Goal: Use online tool/utility: Use online tool/utility

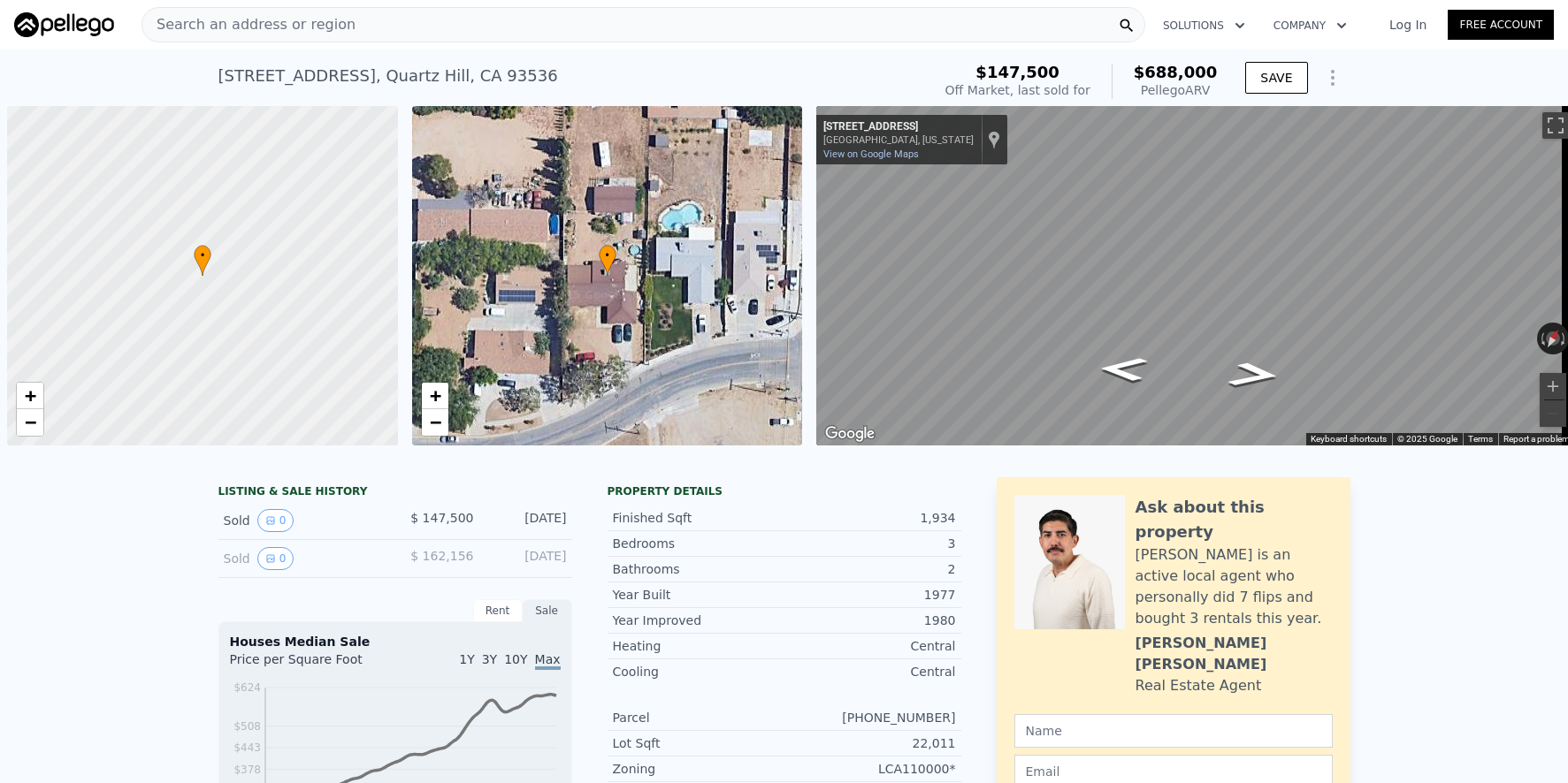
scroll to position [0, 7]
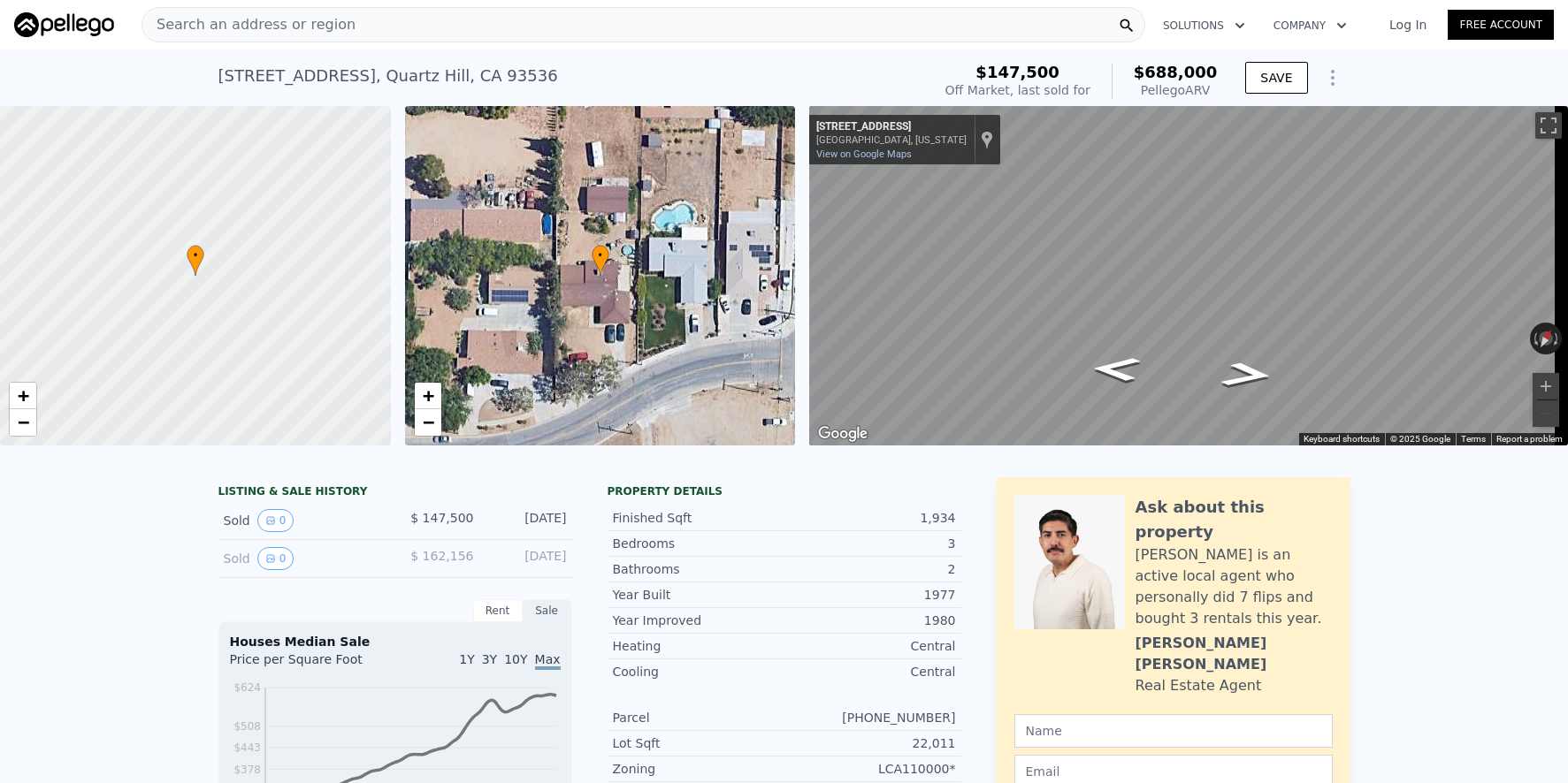
click at [345, 31] on div "Search an address or region" at bounding box center [643, 24] width 1004 height 35
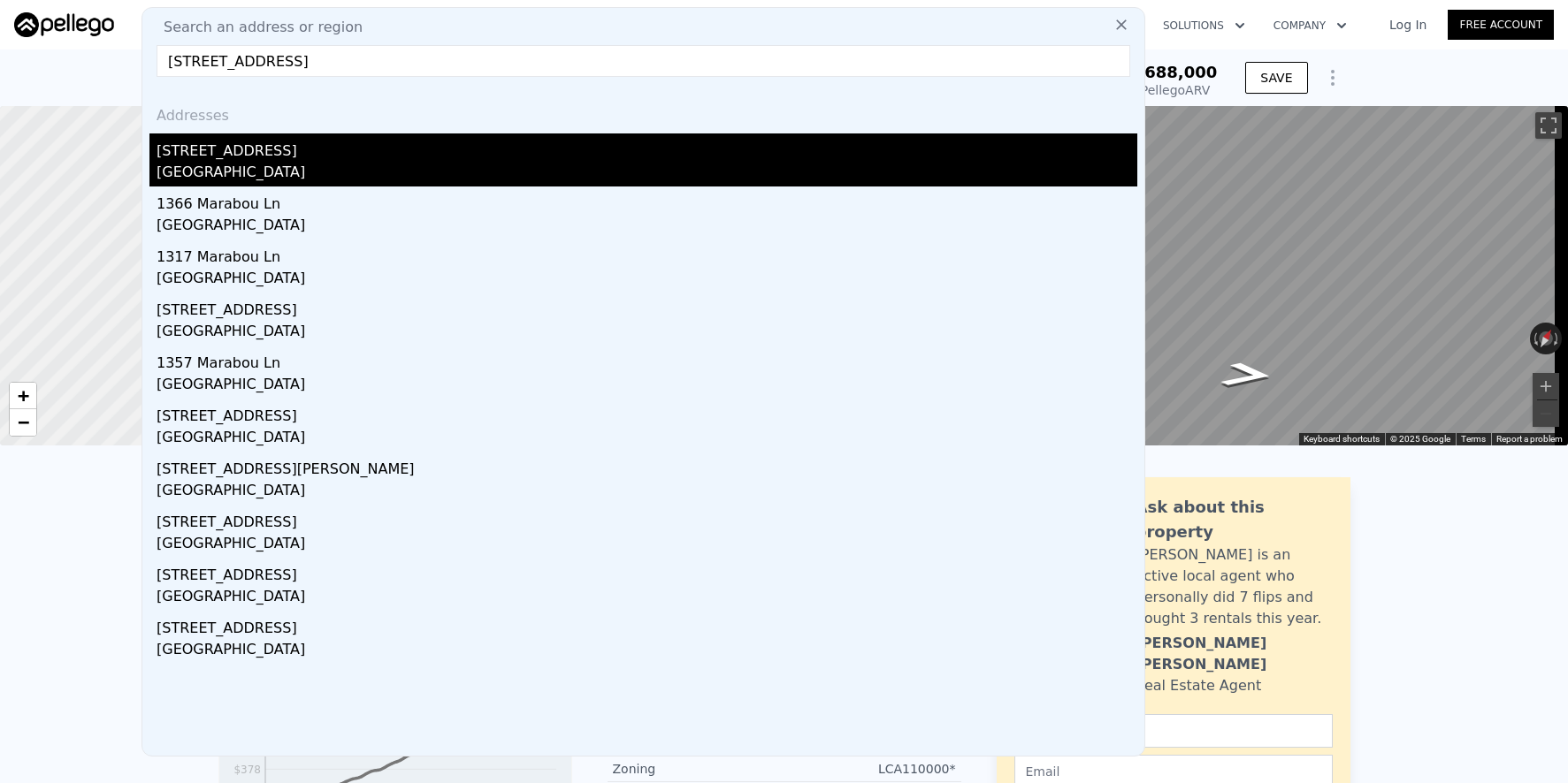
type input "[STREET_ADDRESS]"
click at [383, 147] on div "[STREET_ADDRESS]" at bounding box center [647, 147] width 980 height 28
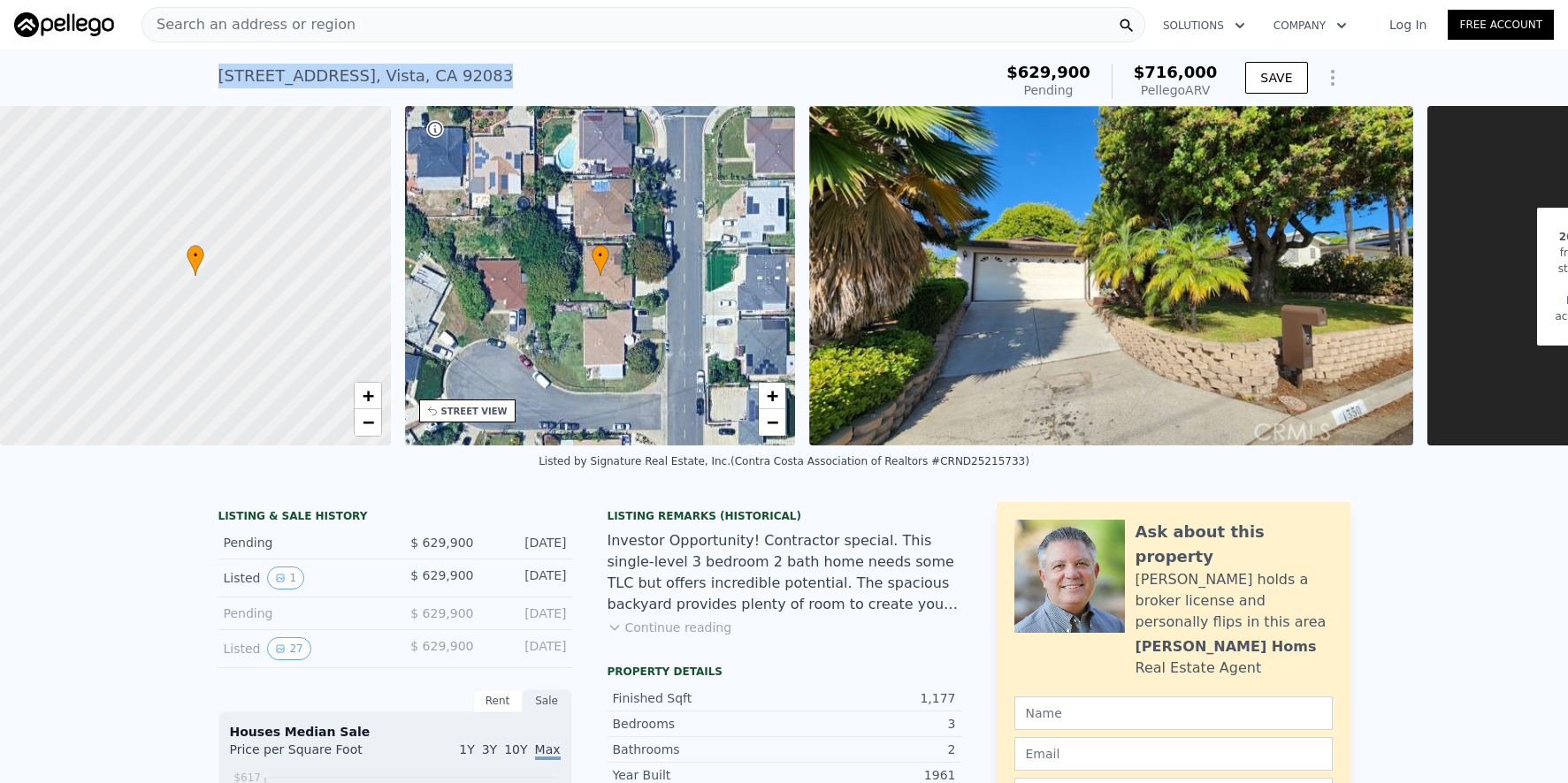
drag, startPoint x: 212, startPoint y: 69, endPoint x: 455, endPoint y: 70, distance: 243.0
click at [468, 72] on div "[STREET_ADDRESS] Pending (~ARV $716k )" at bounding box center [602, 81] width 768 height 49
copy div "[STREET_ADDRESS]"
click at [890, 523] on div "Listing Remarks (Historical)" at bounding box center [784, 516] width 353 height 14
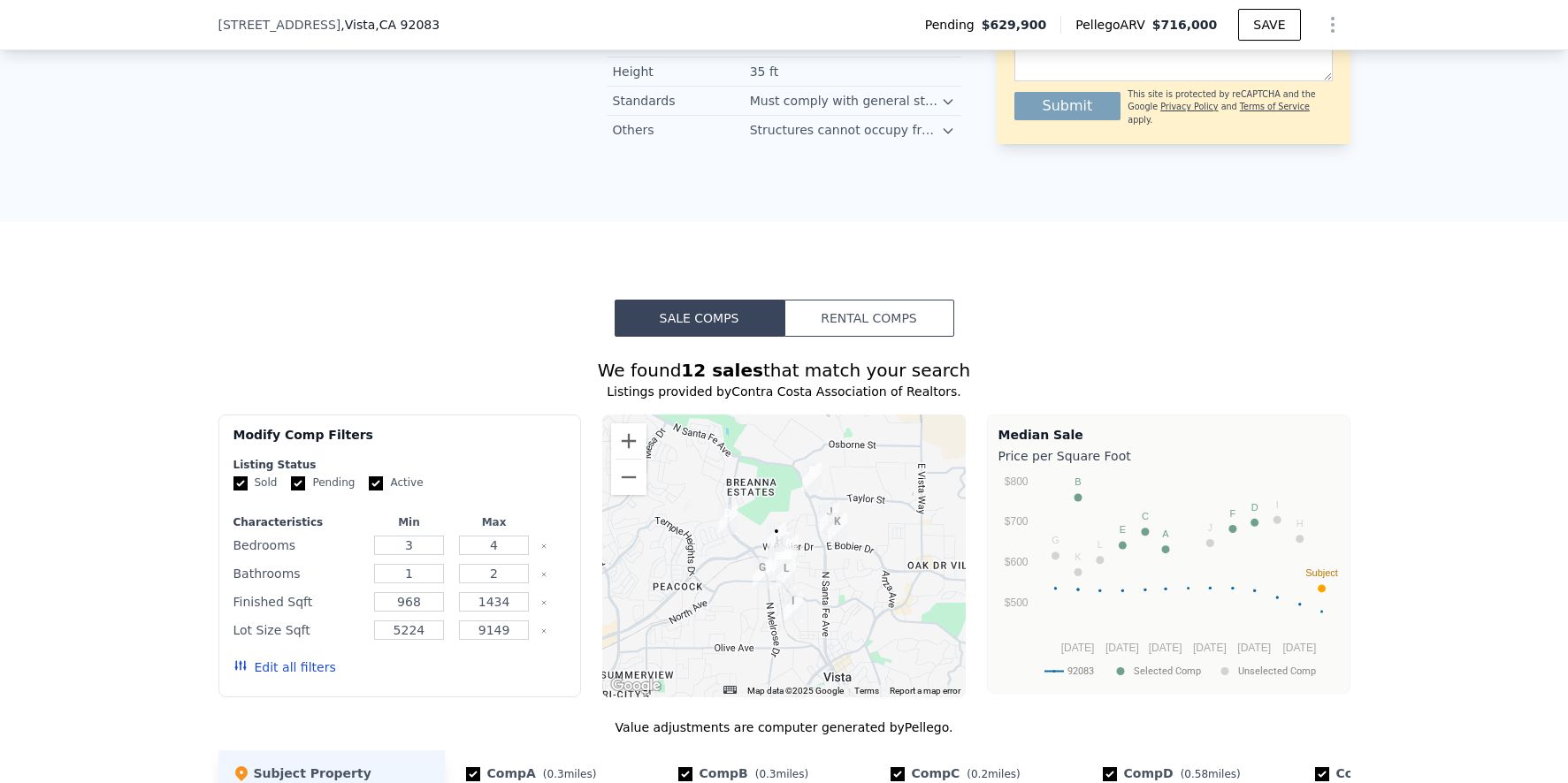
scroll to position [1383, 0]
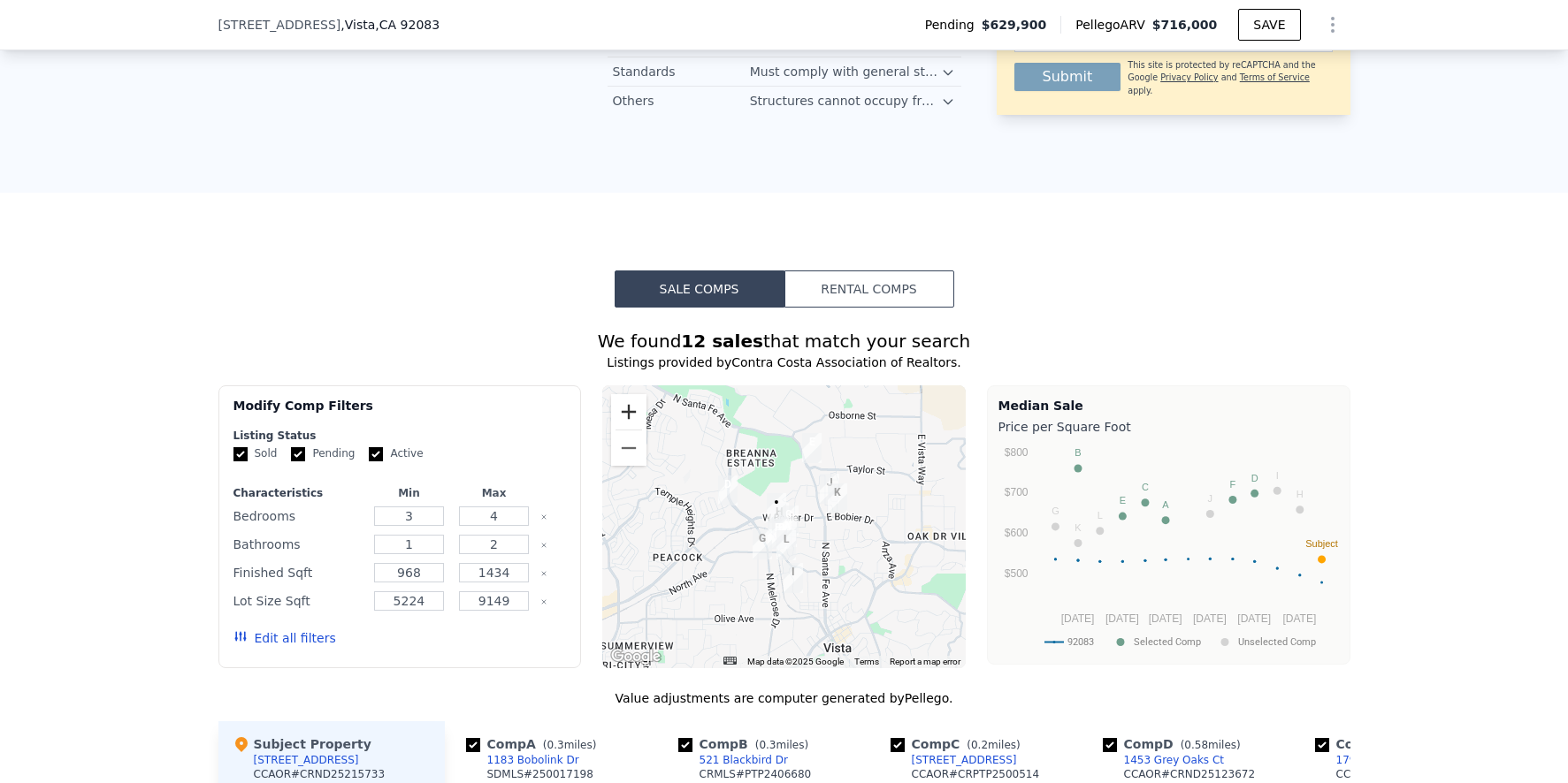
click at [625, 424] on button "Zoom in" at bounding box center [628, 412] width 35 height 35
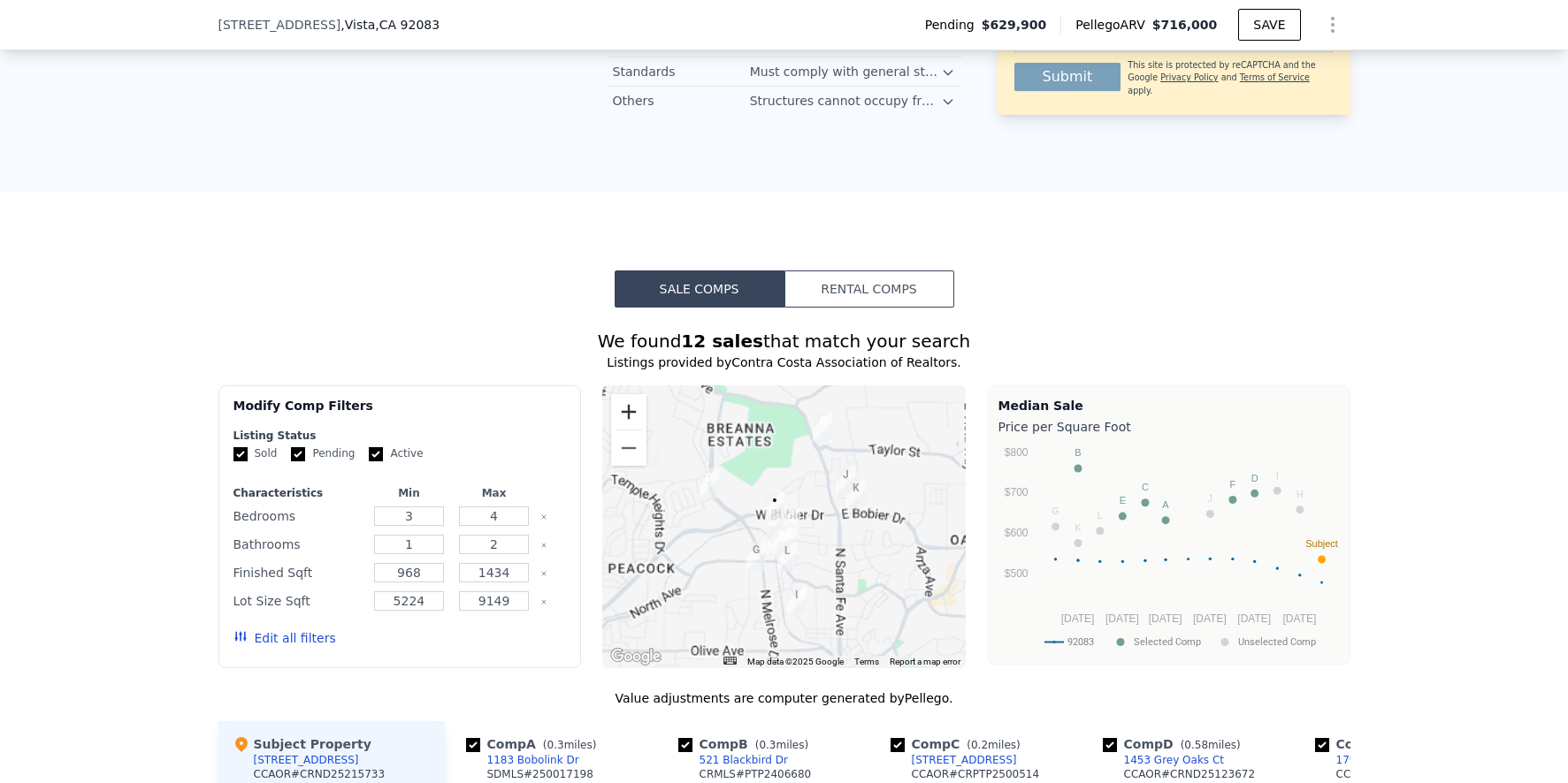
click at [625, 424] on button "Zoom in" at bounding box center [628, 412] width 35 height 35
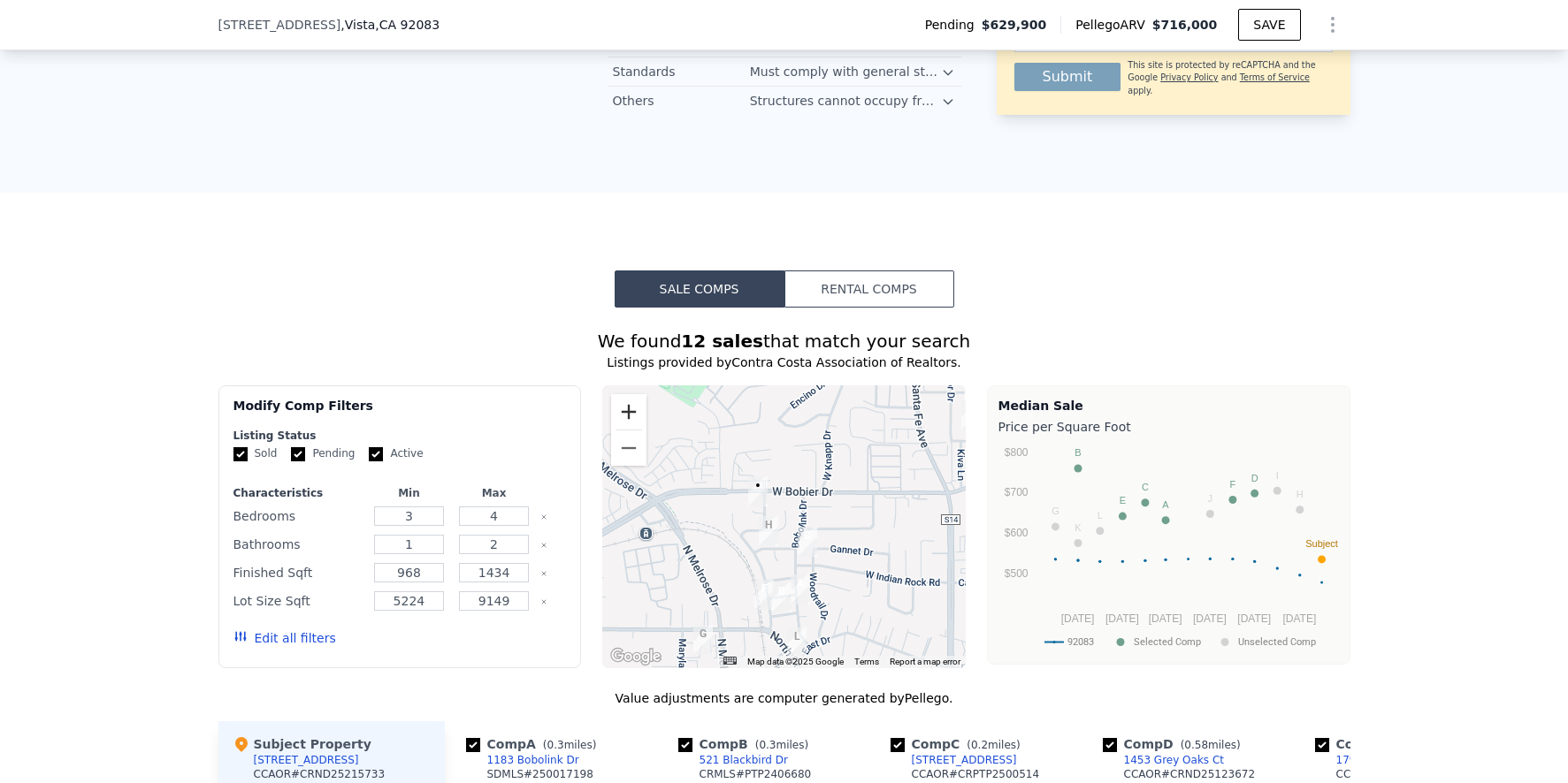
click at [625, 424] on button "Zoom in" at bounding box center [628, 412] width 35 height 35
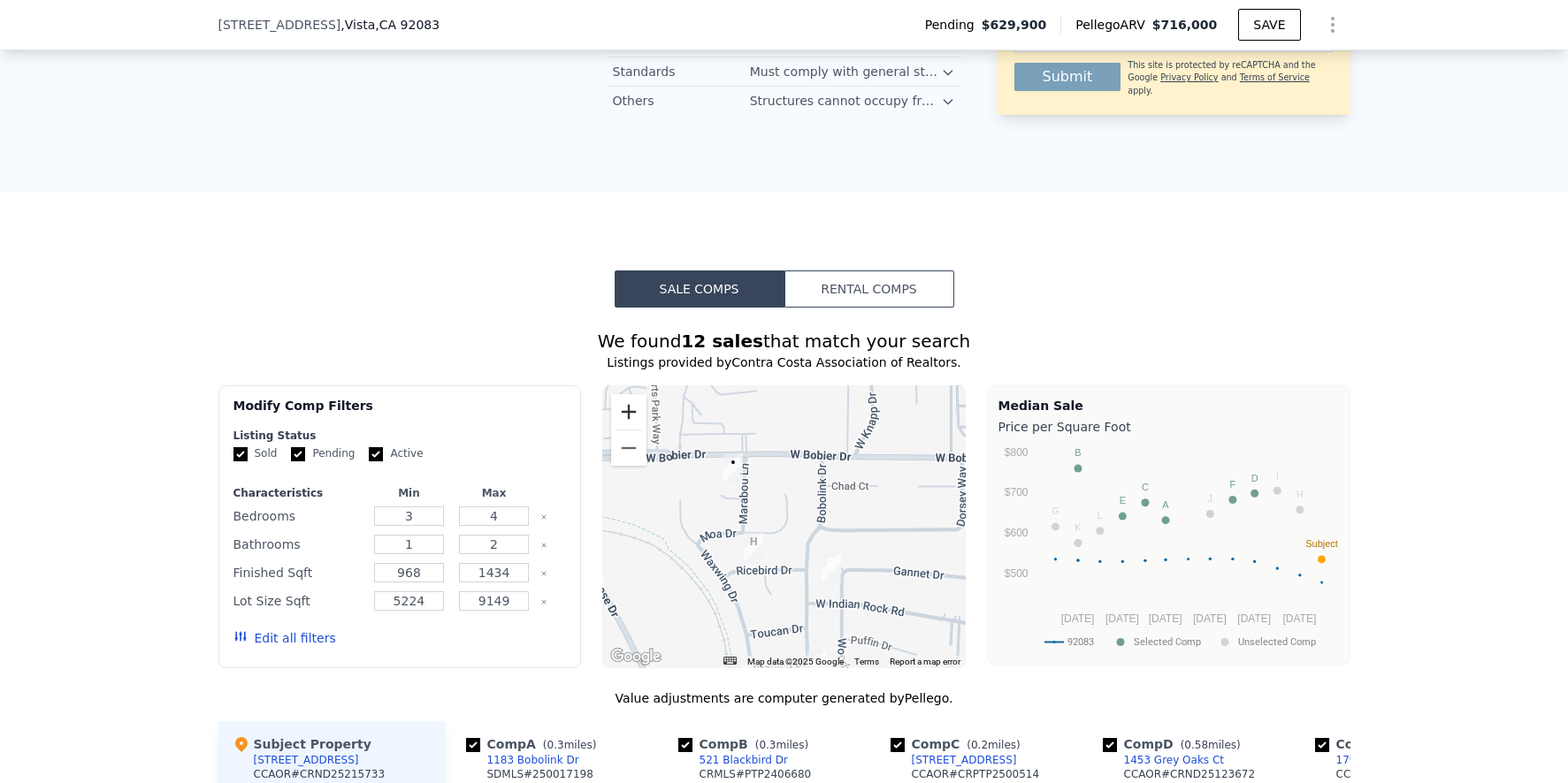
click at [625, 424] on button "Zoom in" at bounding box center [628, 412] width 35 height 35
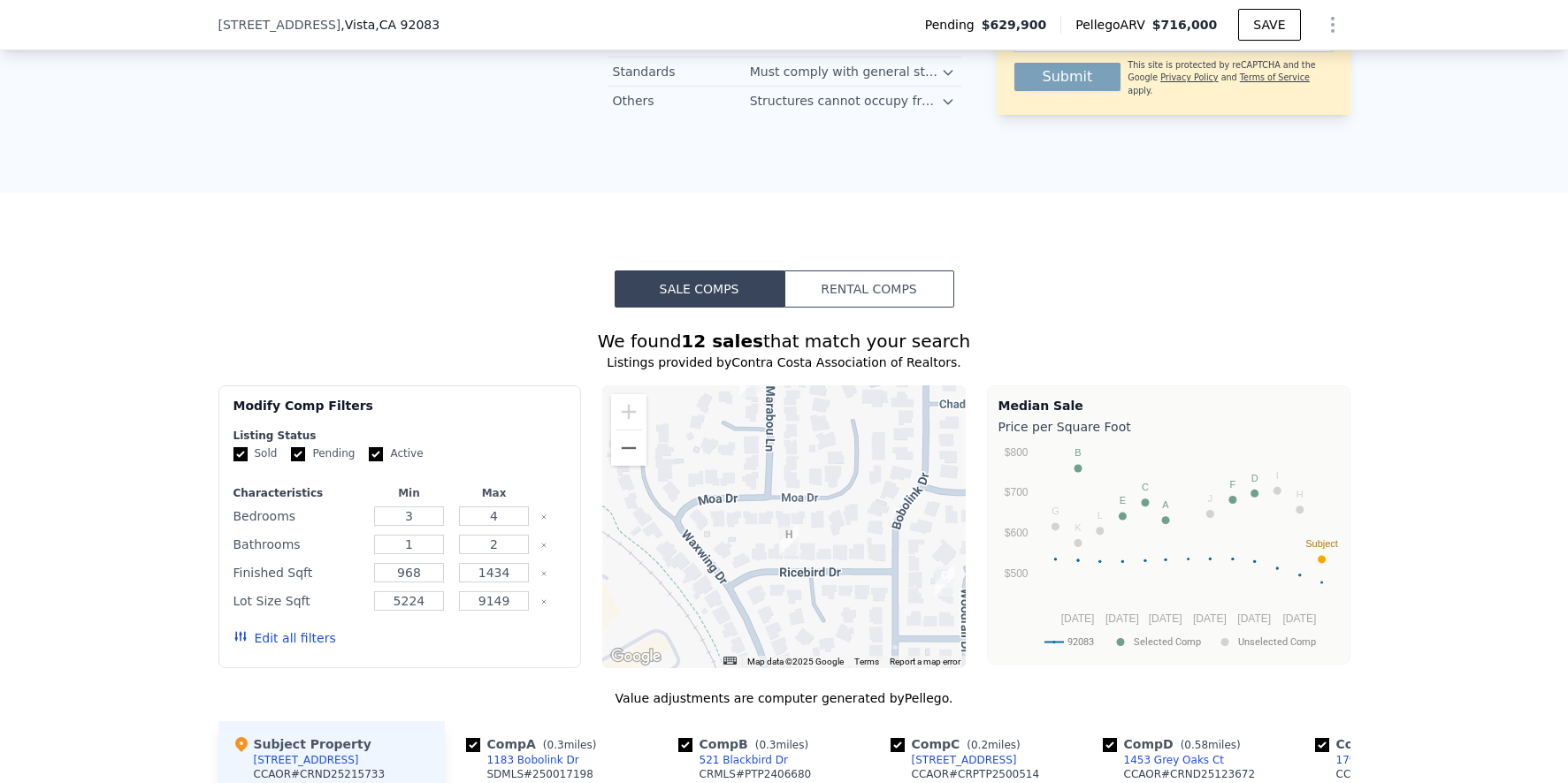
drag, startPoint x: 671, startPoint y: 491, endPoint x: 738, endPoint y: 450, distance: 78.5
click at [738, 450] on div at bounding box center [784, 527] width 364 height 283
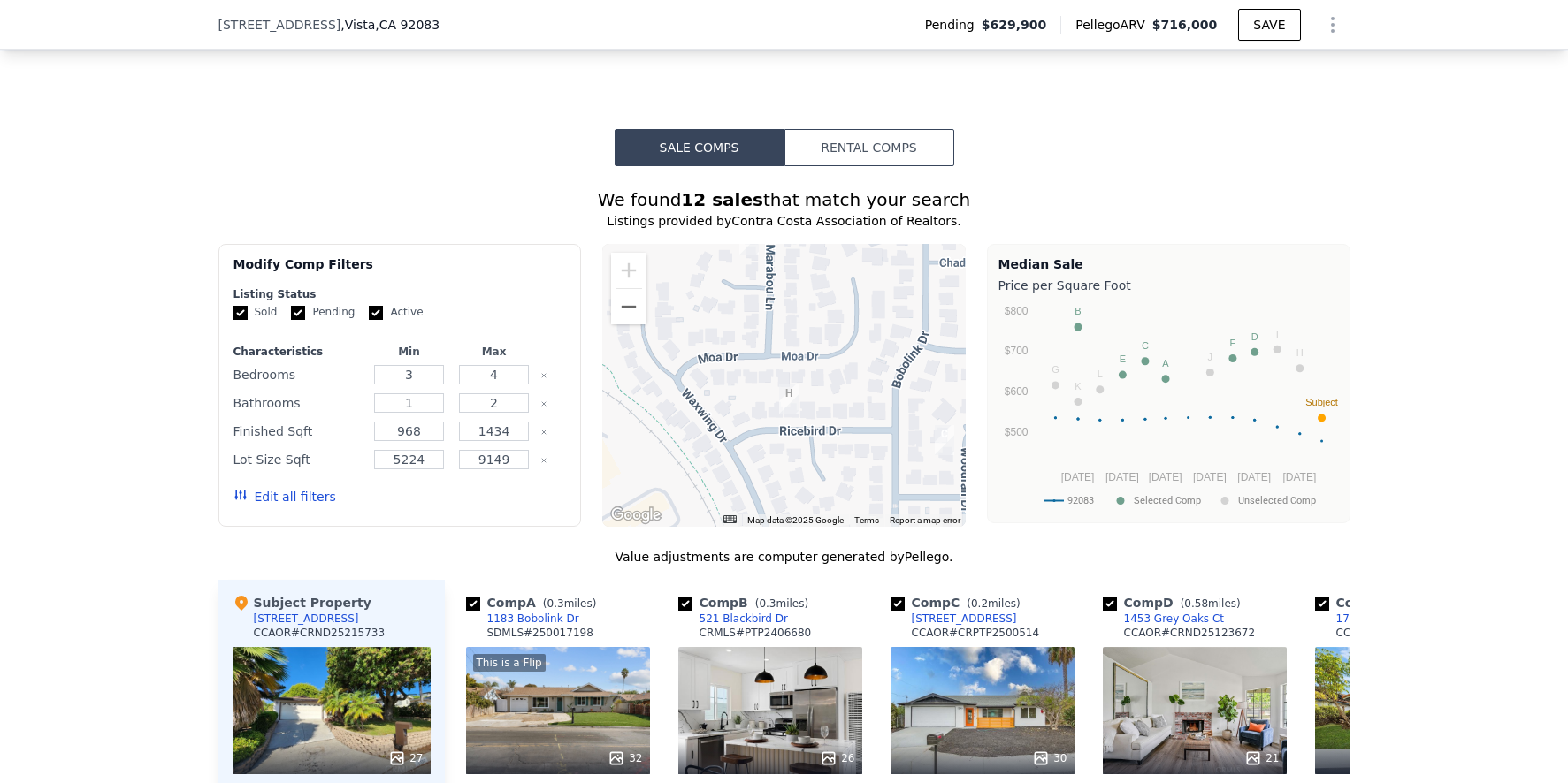
scroll to position [1681, 0]
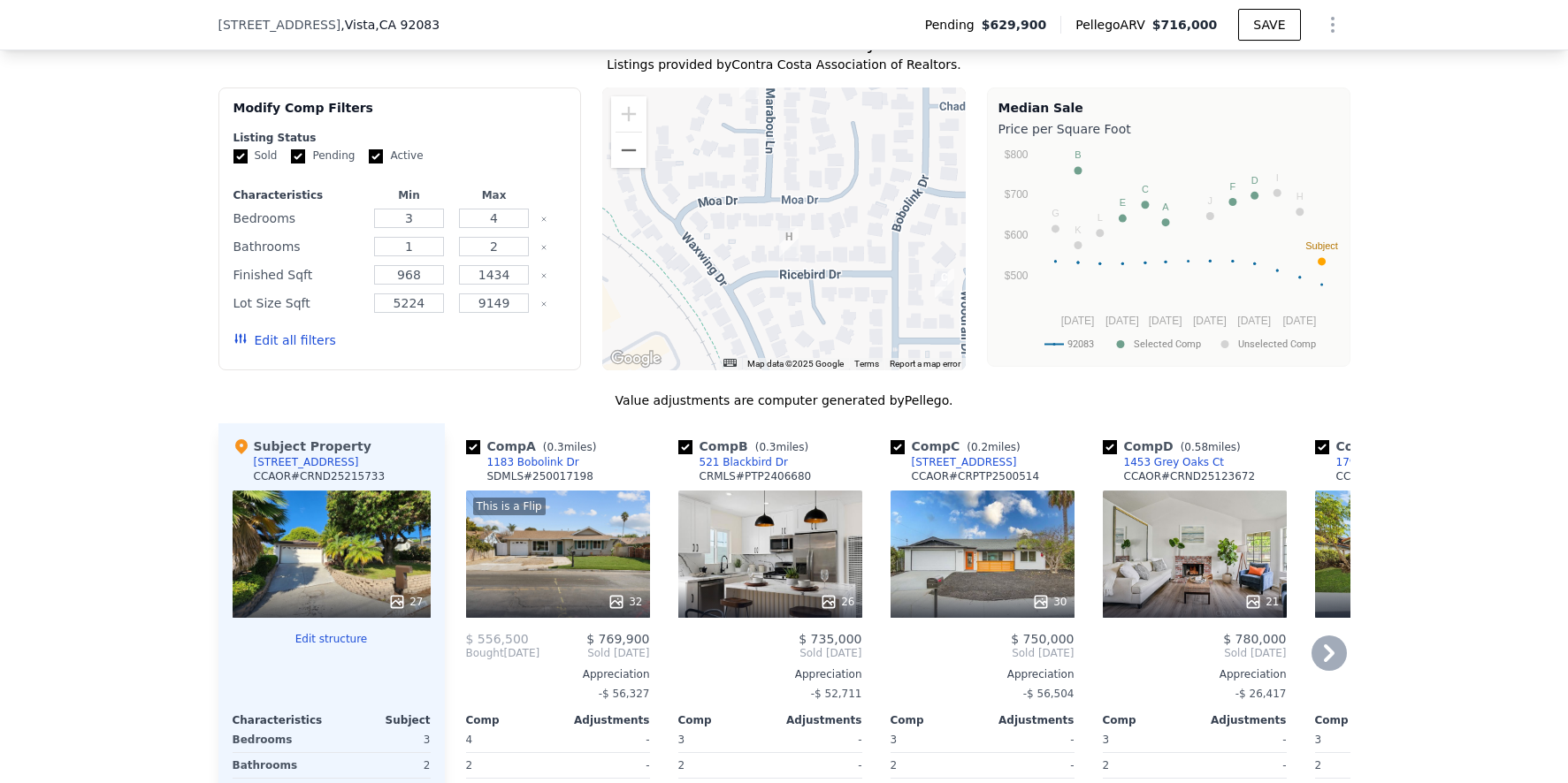
click at [1325, 672] on icon at bounding box center [1328, 653] width 35 height 35
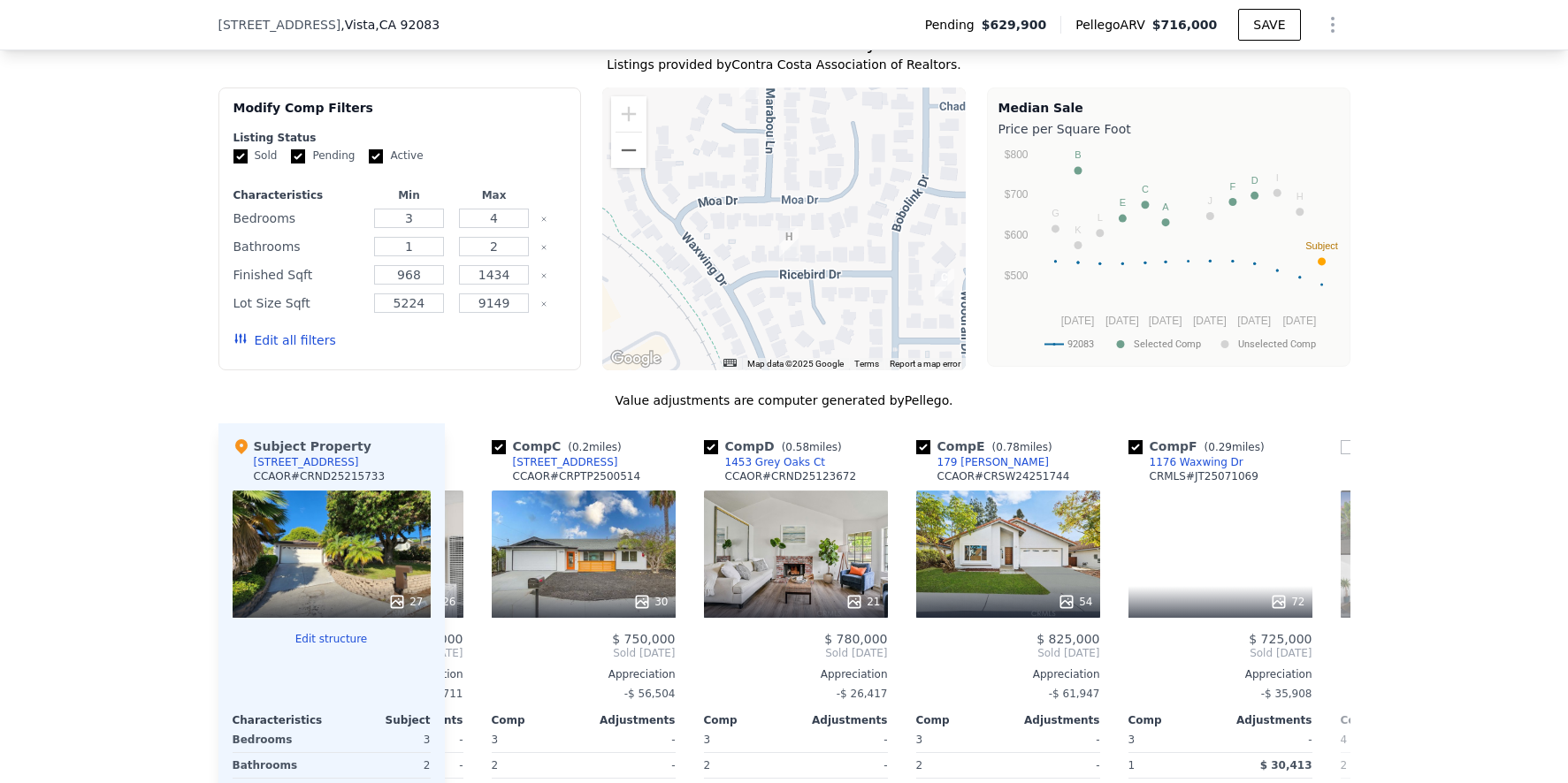
scroll to position [0, 424]
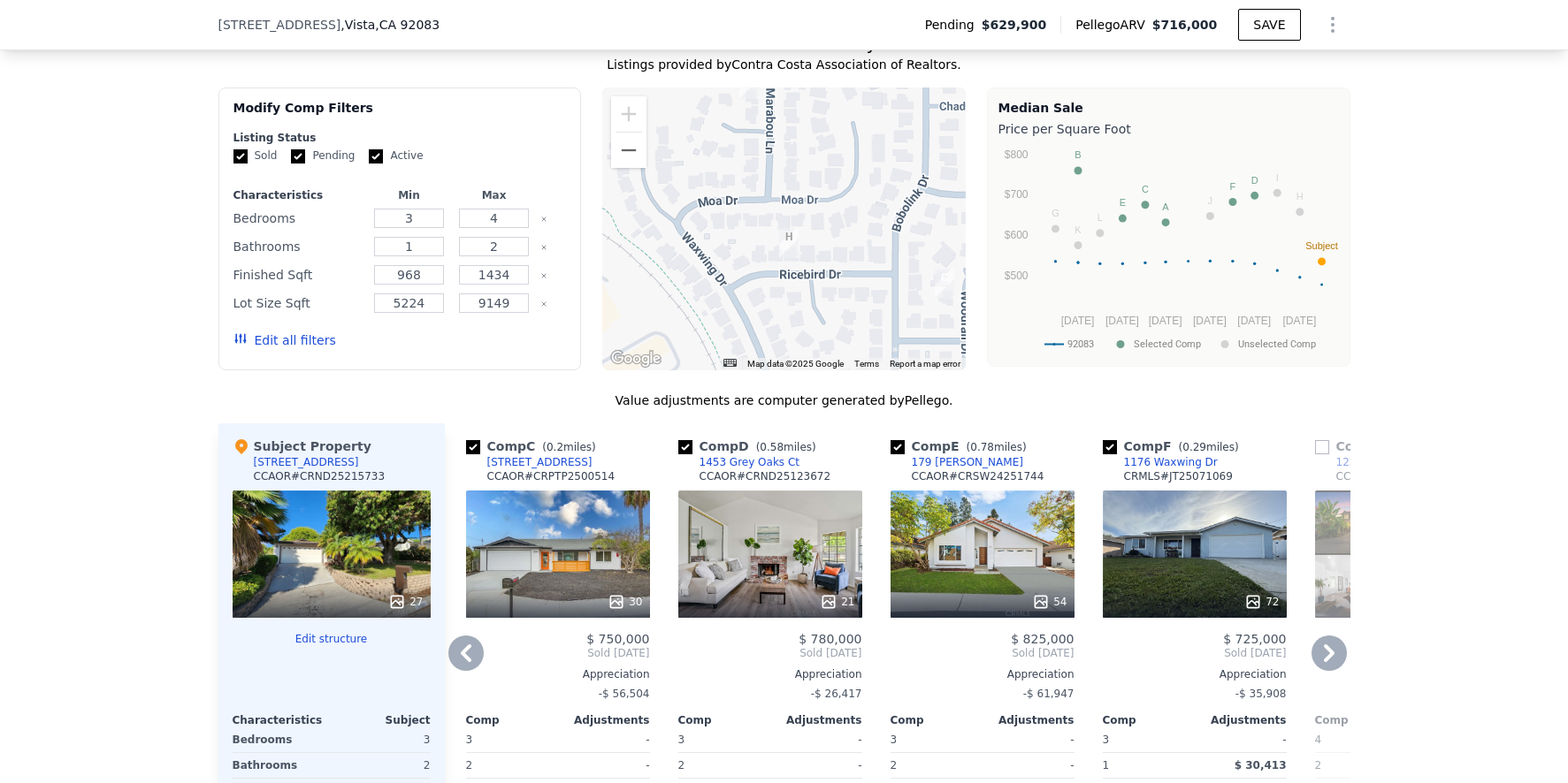
click at [1314, 667] on icon at bounding box center [1328, 653] width 35 height 35
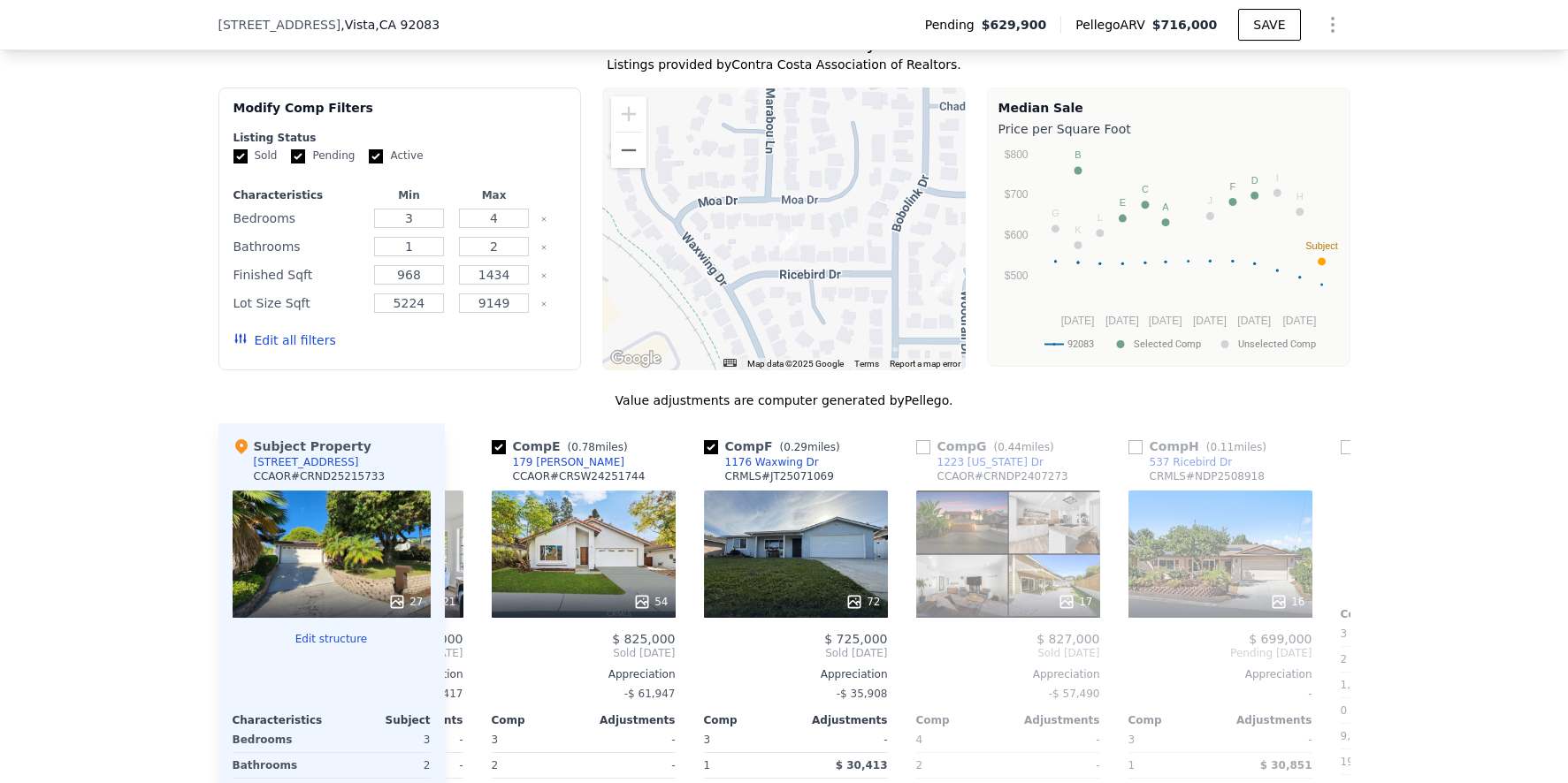
scroll to position [0, 849]
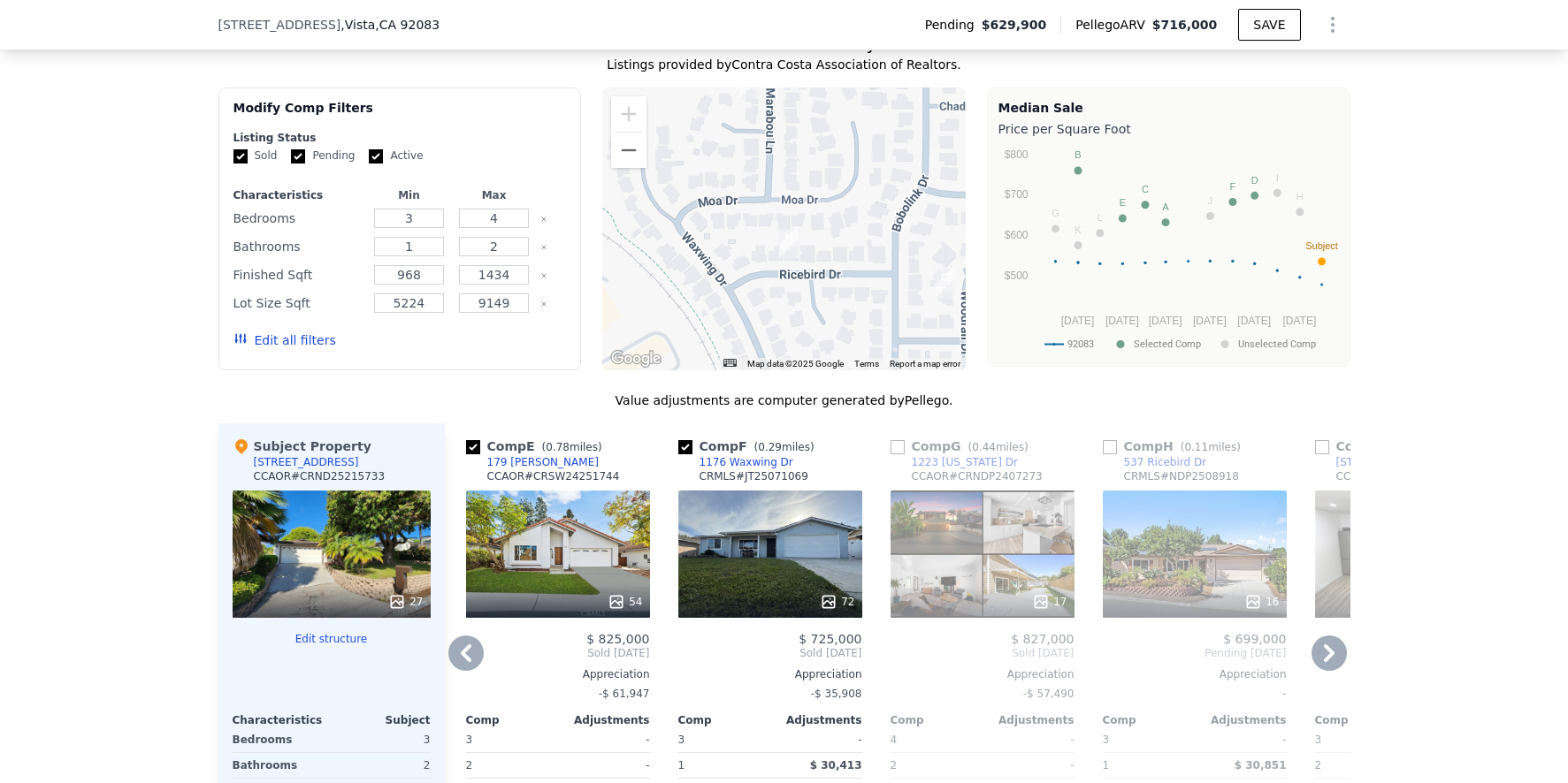
click at [1131, 545] on div "16" at bounding box center [1194, 554] width 184 height 128
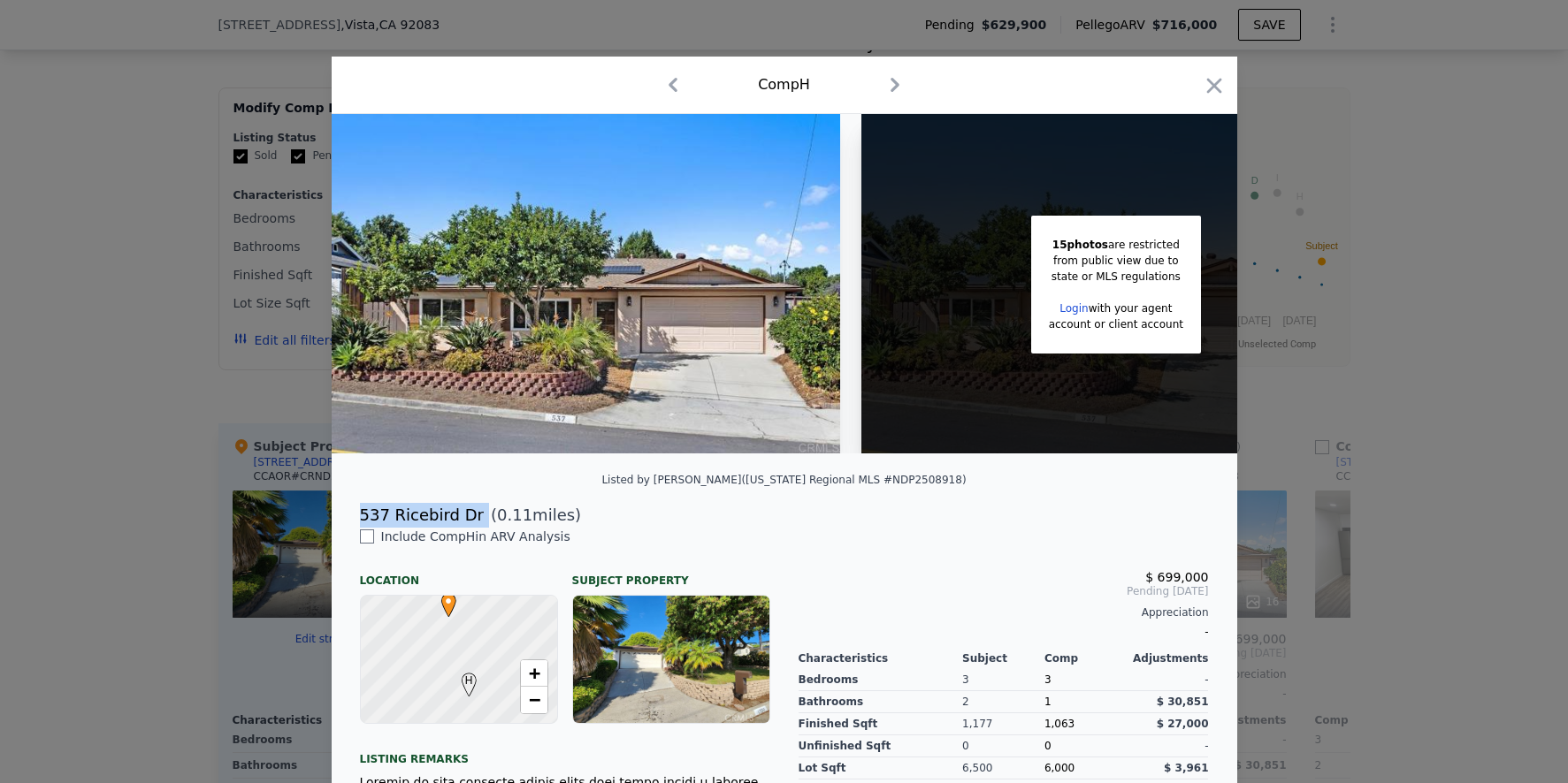
drag, startPoint x: 353, startPoint y: 522, endPoint x: 469, endPoint y: 519, distance: 116.0
click at [469, 519] on div "[STREET_ADDRESS] ( 0.11 miles)" at bounding box center [784, 516] width 878 height 25
copy div "537 Ricebird Dr"
click at [142, 271] on div at bounding box center [784, 391] width 1568 height 783
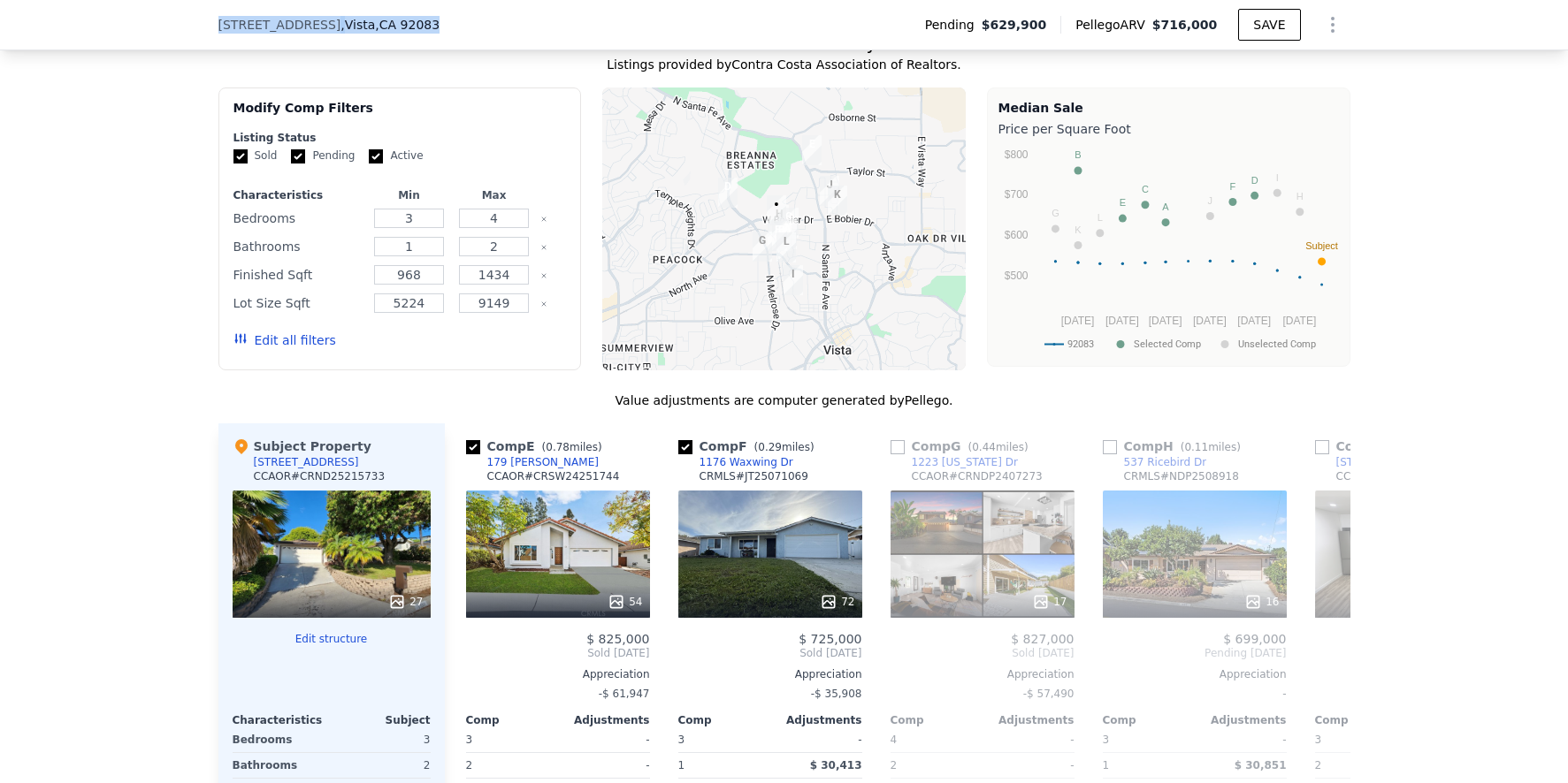
drag, startPoint x: 211, startPoint y: 24, endPoint x: 446, endPoint y: 20, distance: 235.0
click at [447, 20] on div "[STREET_ADDRESS] Pending $629,900 Pellego ARV $716,000 SAVE" at bounding box center [784, 25] width 1568 height 50
copy div "[STREET_ADDRESS]"
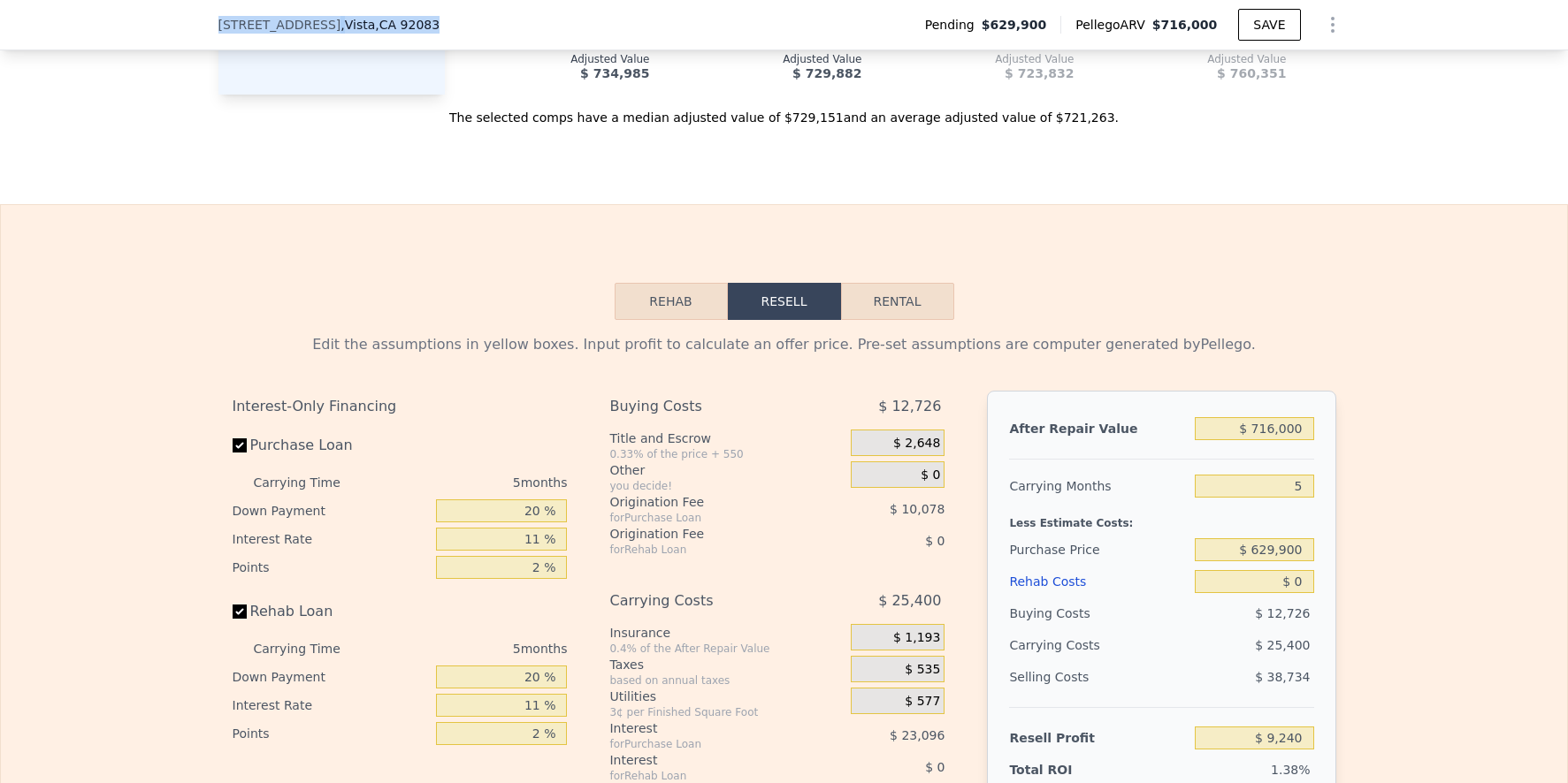
scroll to position [2678, 0]
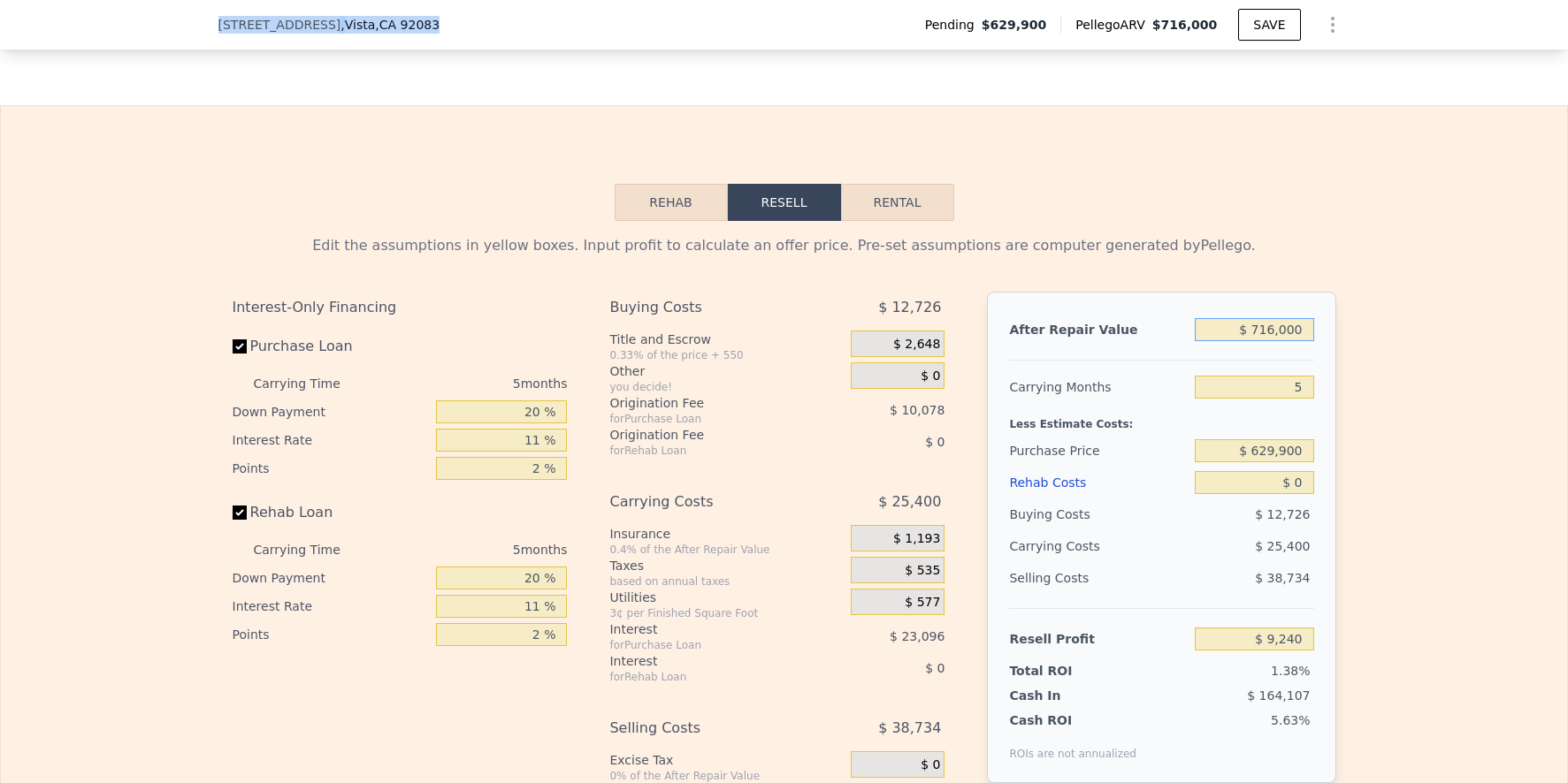
click at [1284, 341] on input "$ 716,000" at bounding box center [1253, 330] width 118 height 23
type input "$ 7"
type input "-$ 667,376"
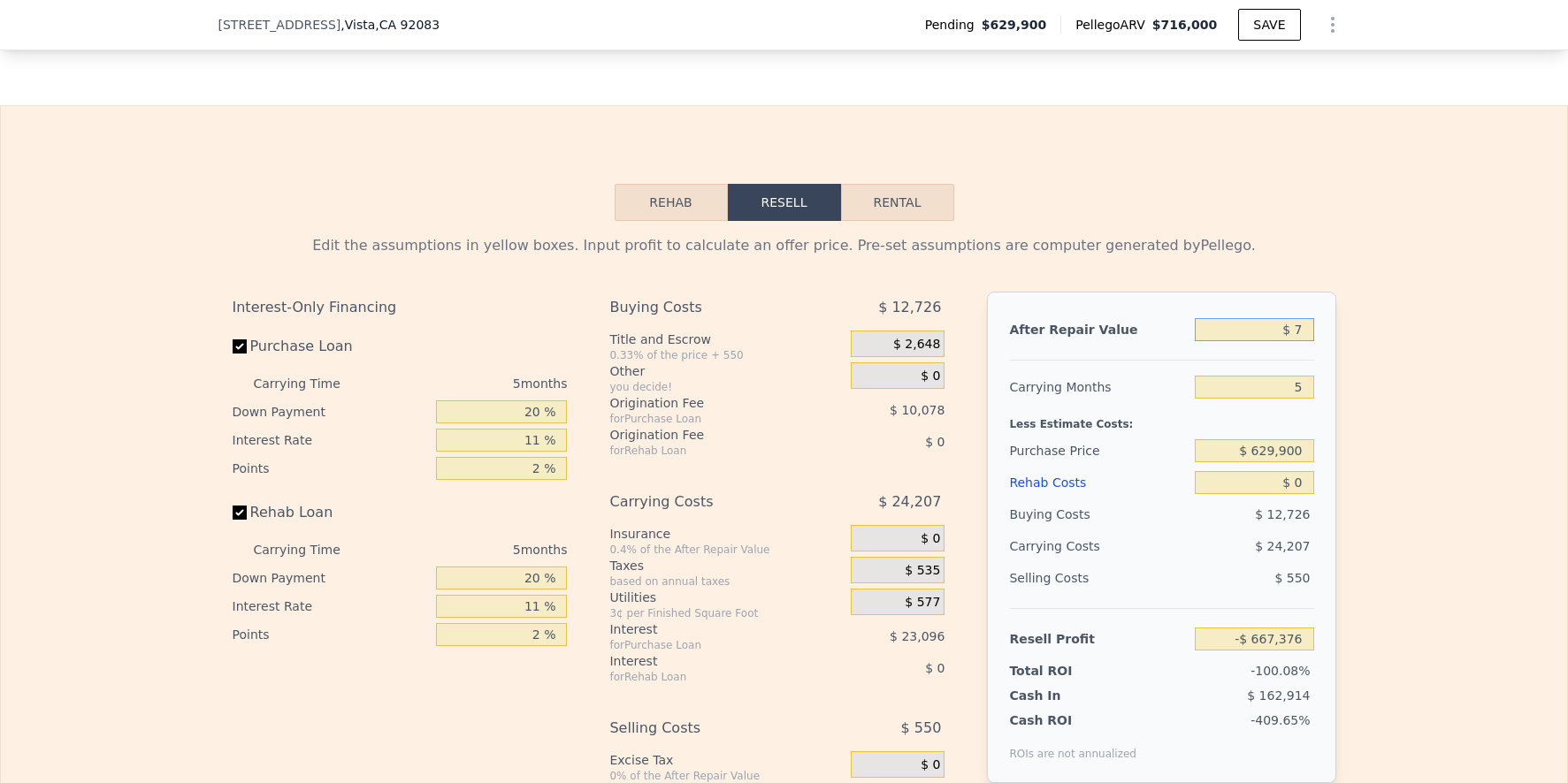
type input "$ 75"
type input "-$ 667,312"
type input "$ 750"
type input "-$ 666,674"
type input "$ 750,000"
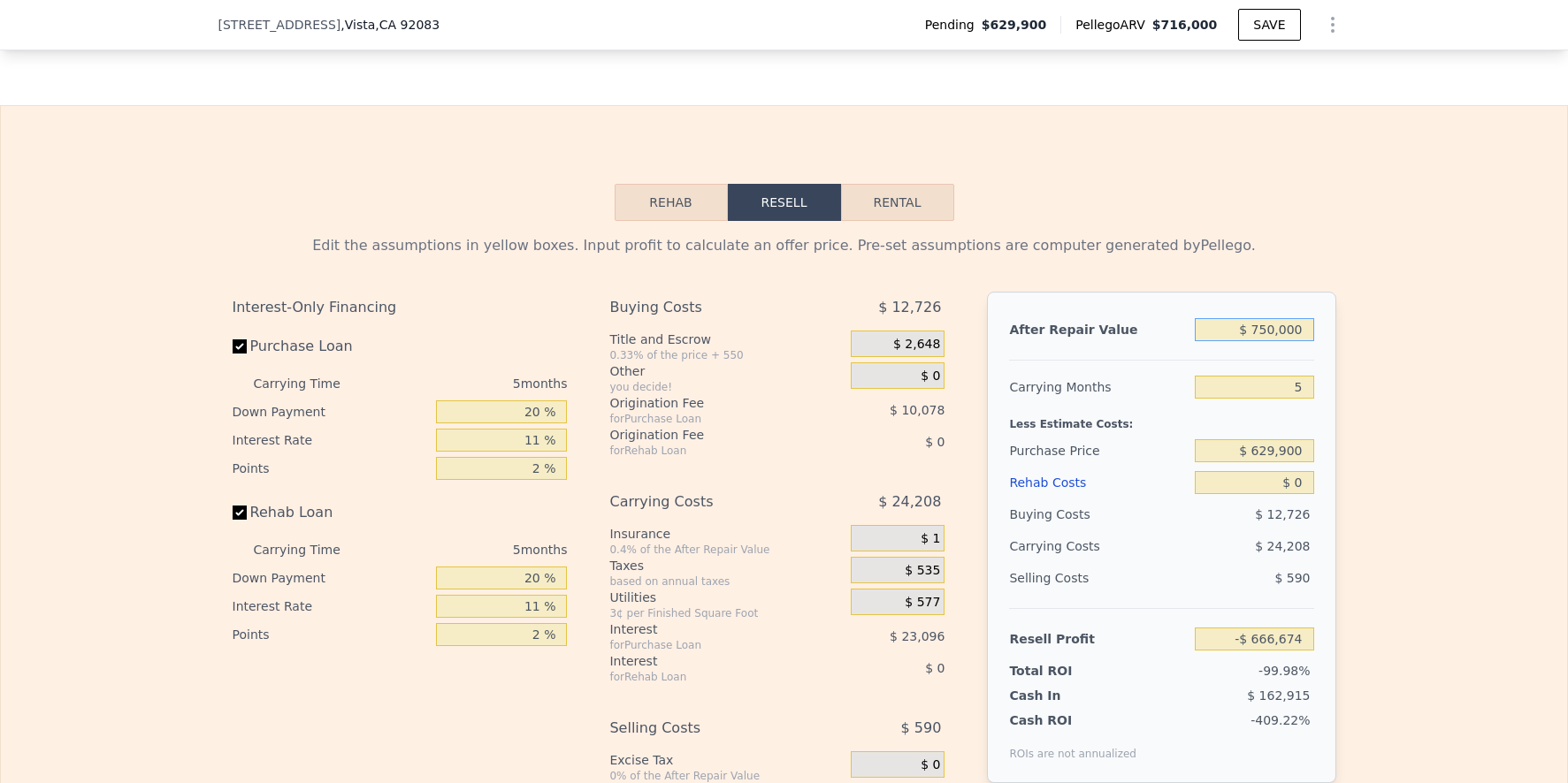
type input "$ 41,369"
type input "$ 750,000"
click at [1290, 399] on input "5" at bounding box center [1253, 387] width 118 height 23
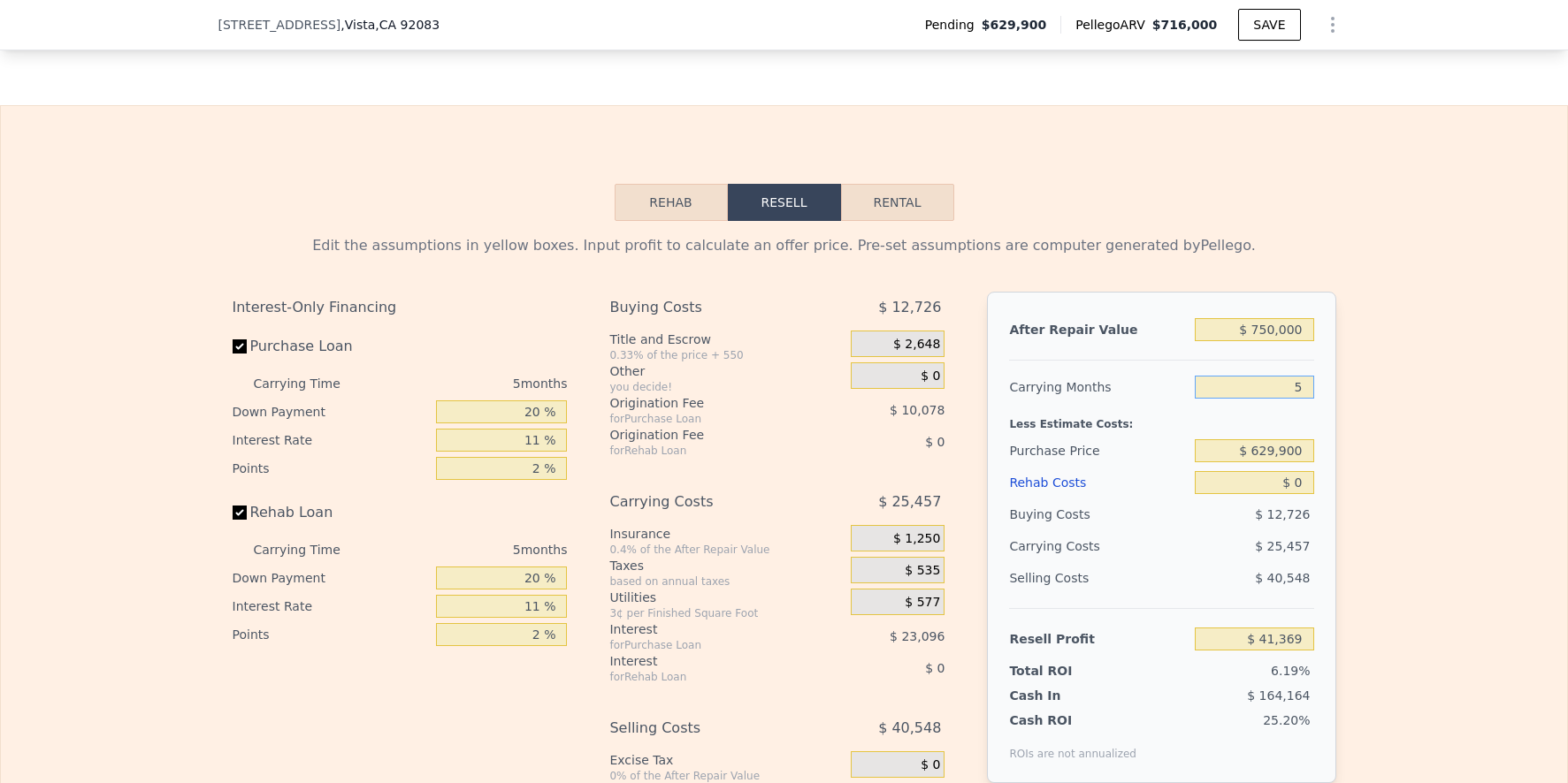
type input "6"
type input "$ 36,278"
type input "6"
click at [1269, 463] on input "$ 629,900" at bounding box center [1253, 451] width 118 height 23
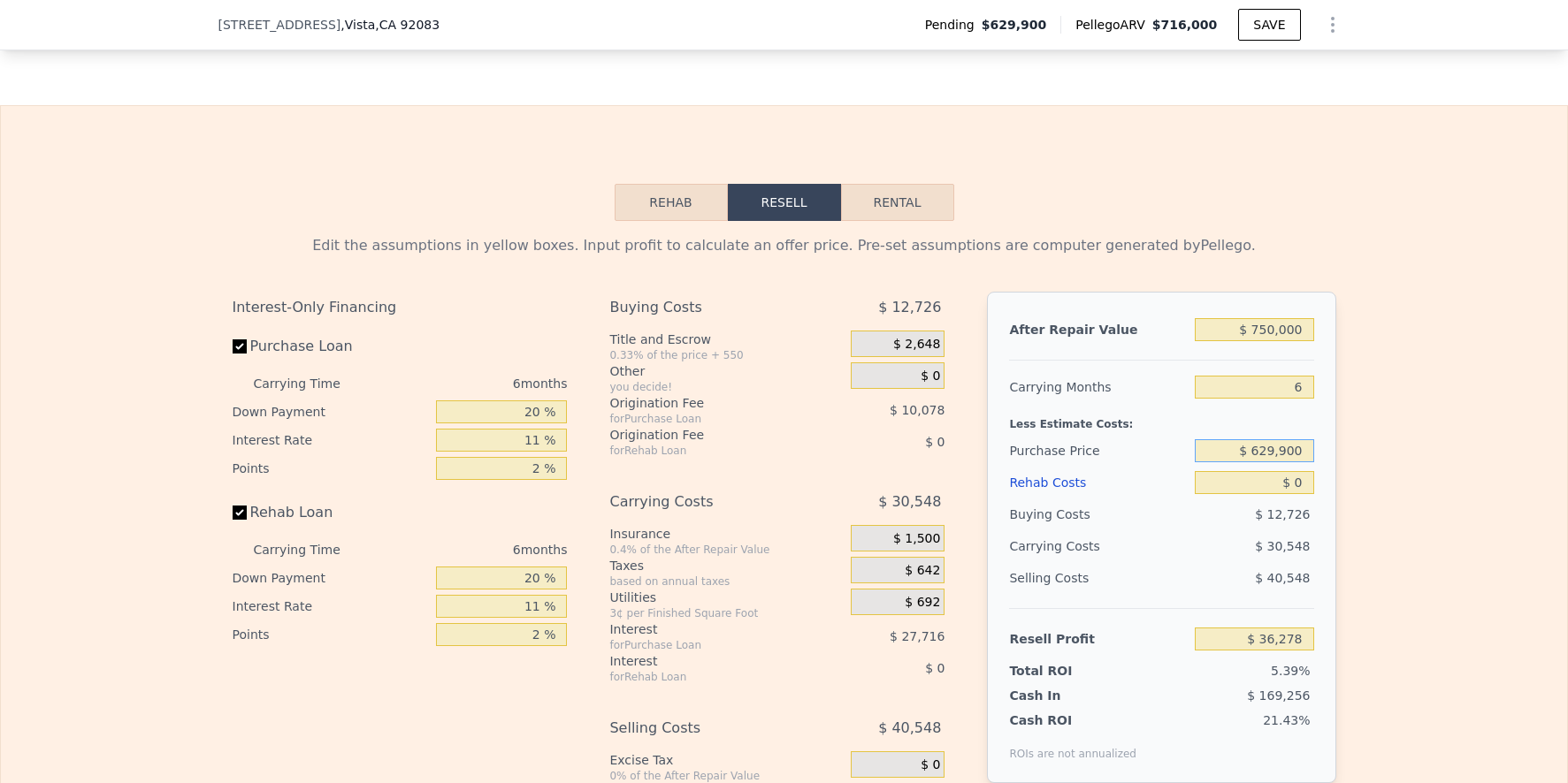
click at [1269, 463] on input "$ 629,900" at bounding box center [1253, 451] width 118 height 23
type input "$ 580,000"
click at [1283, 494] on input "$ 0" at bounding box center [1253, 483] width 118 height 23
type input "$ 89,339"
click at [1283, 494] on input "$ 0" at bounding box center [1253, 483] width 118 height 23
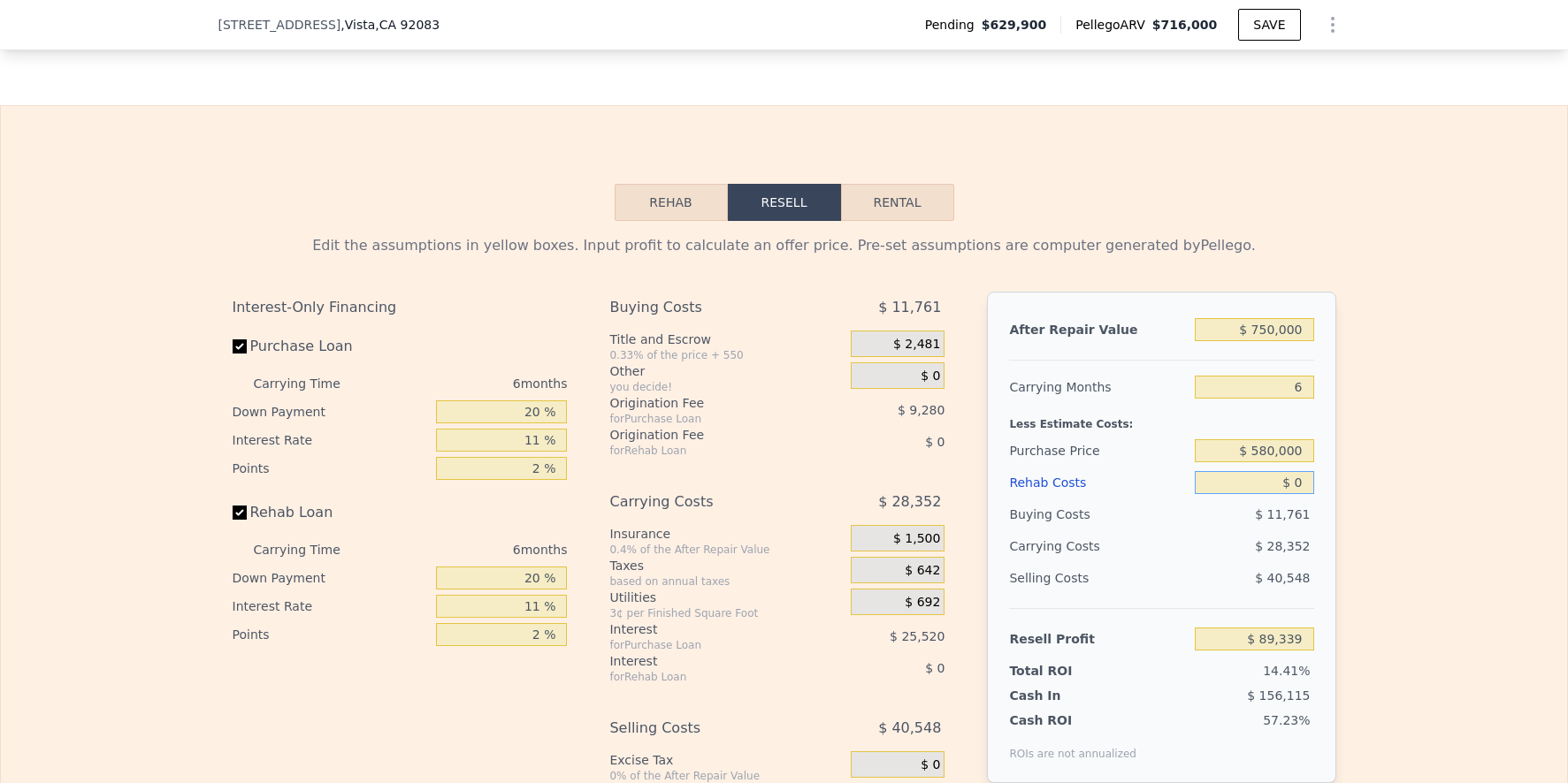
click at [1283, 494] on input "$ 0" at bounding box center [1253, 483] width 118 height 23
type input "$ 9"
type input "$ 89,330"
type input "$ 95"
type input "$ 89,236"
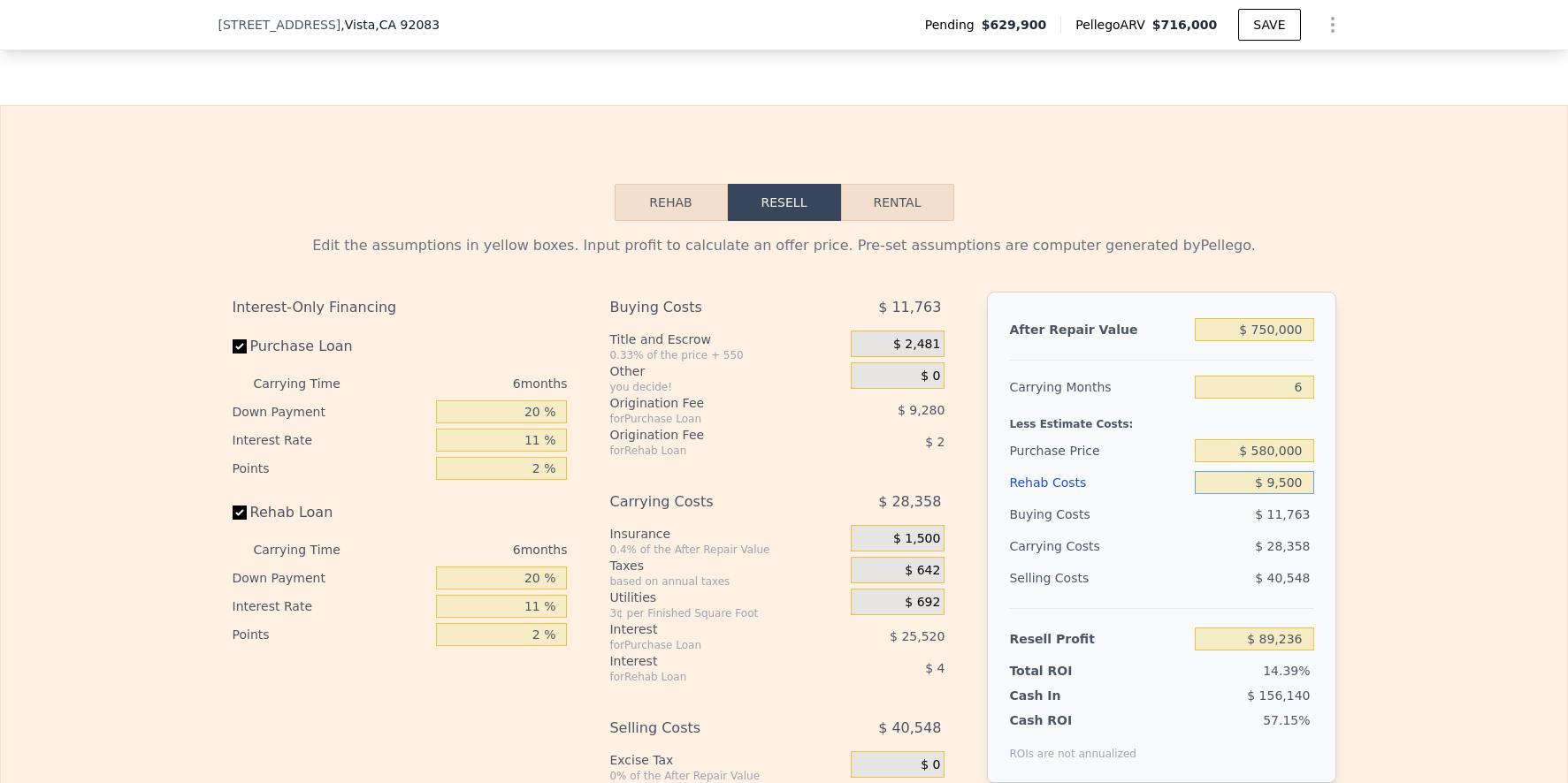
type input "$ 95,000"
type input "-$ 11,363"
type input "$ 95,000"
click at [1410, 323] on div "Edit the assumptions in yellow boxes. Input profit to calculate an offer price.…" at bounding box center [784, 550] width 1566 height 658
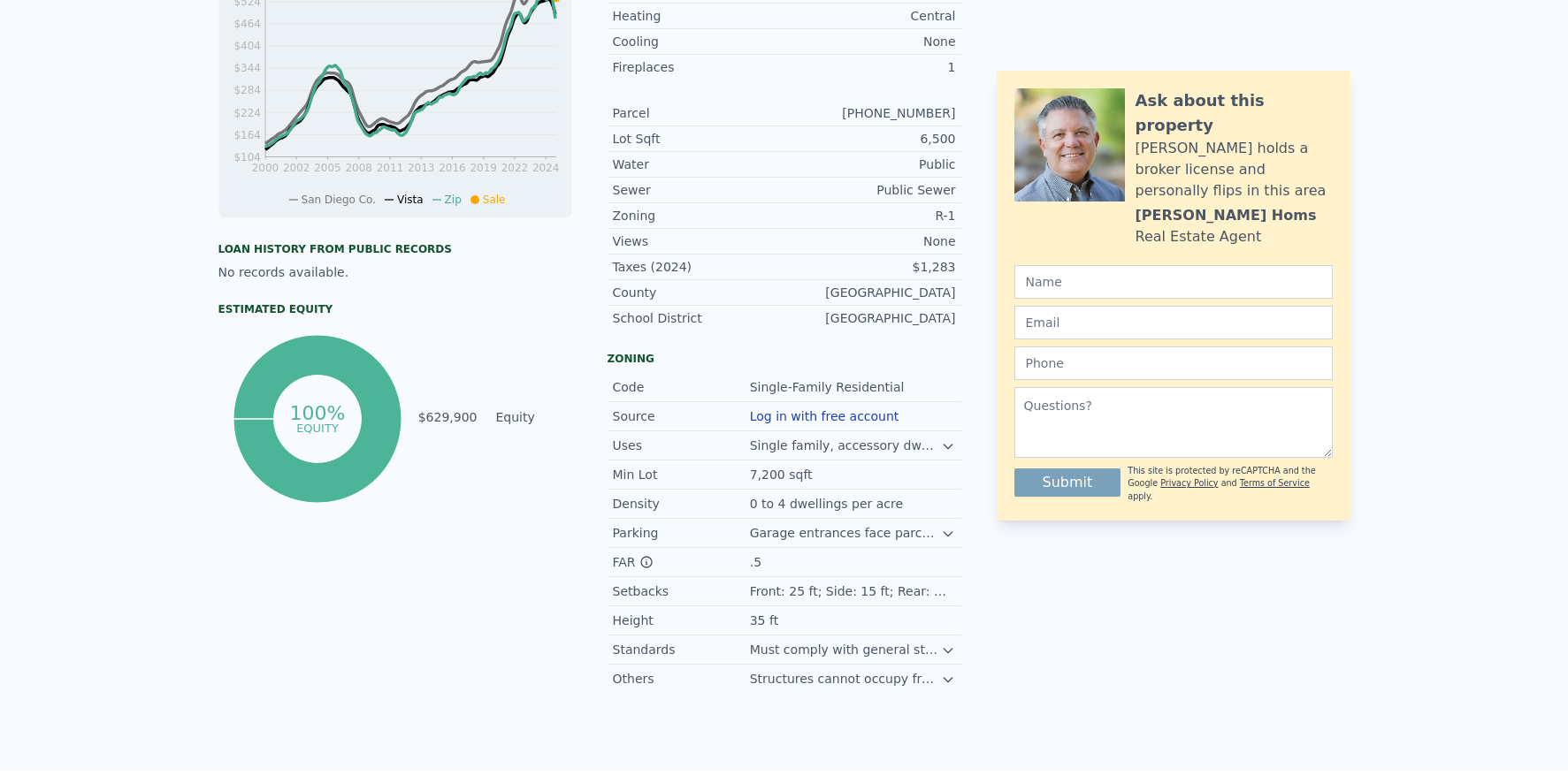
scroll to position [0, 0]
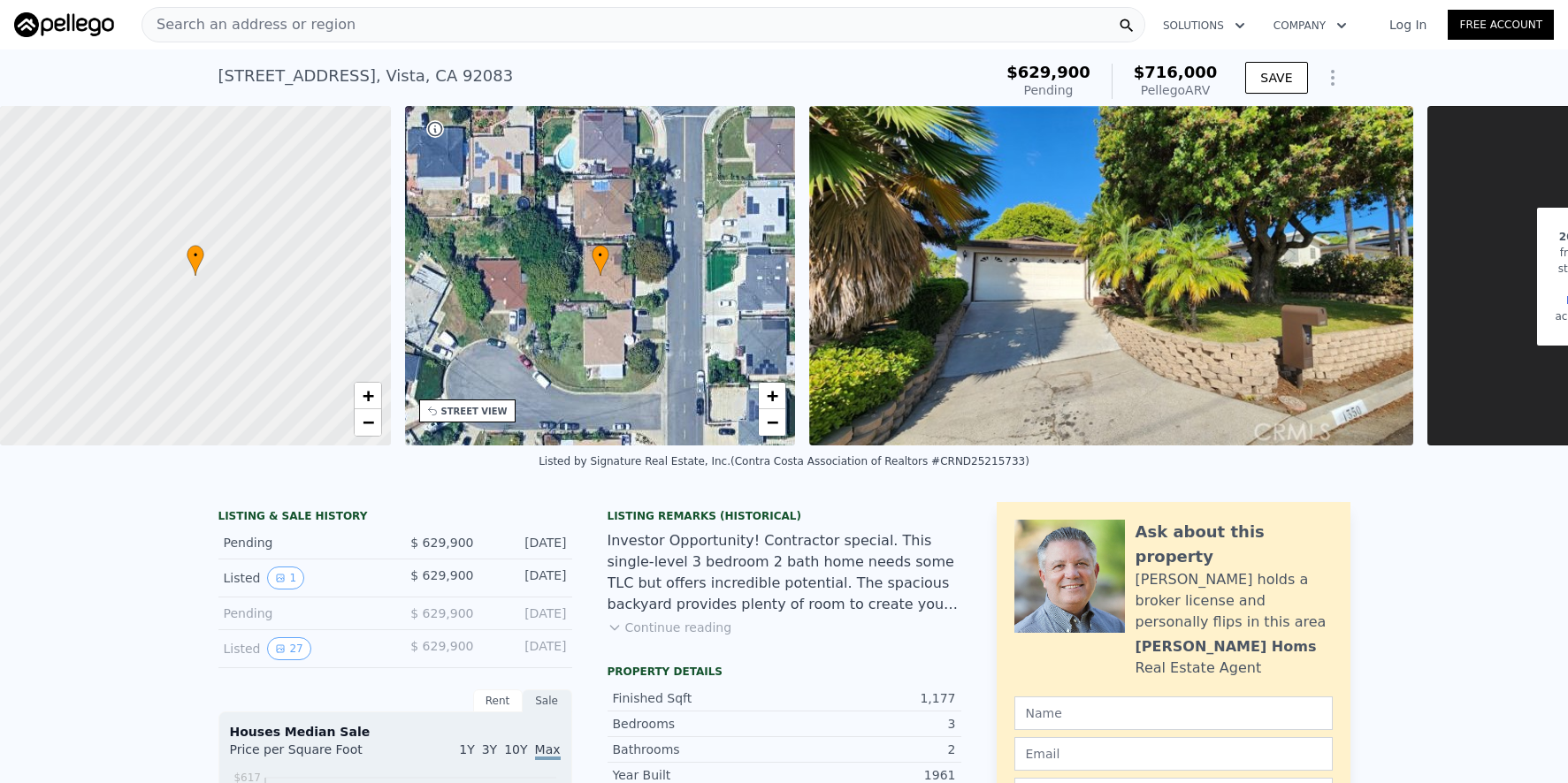
type input "$ 716,000"
type input "5"
type input "$ 0"
type input "$ 9,240"
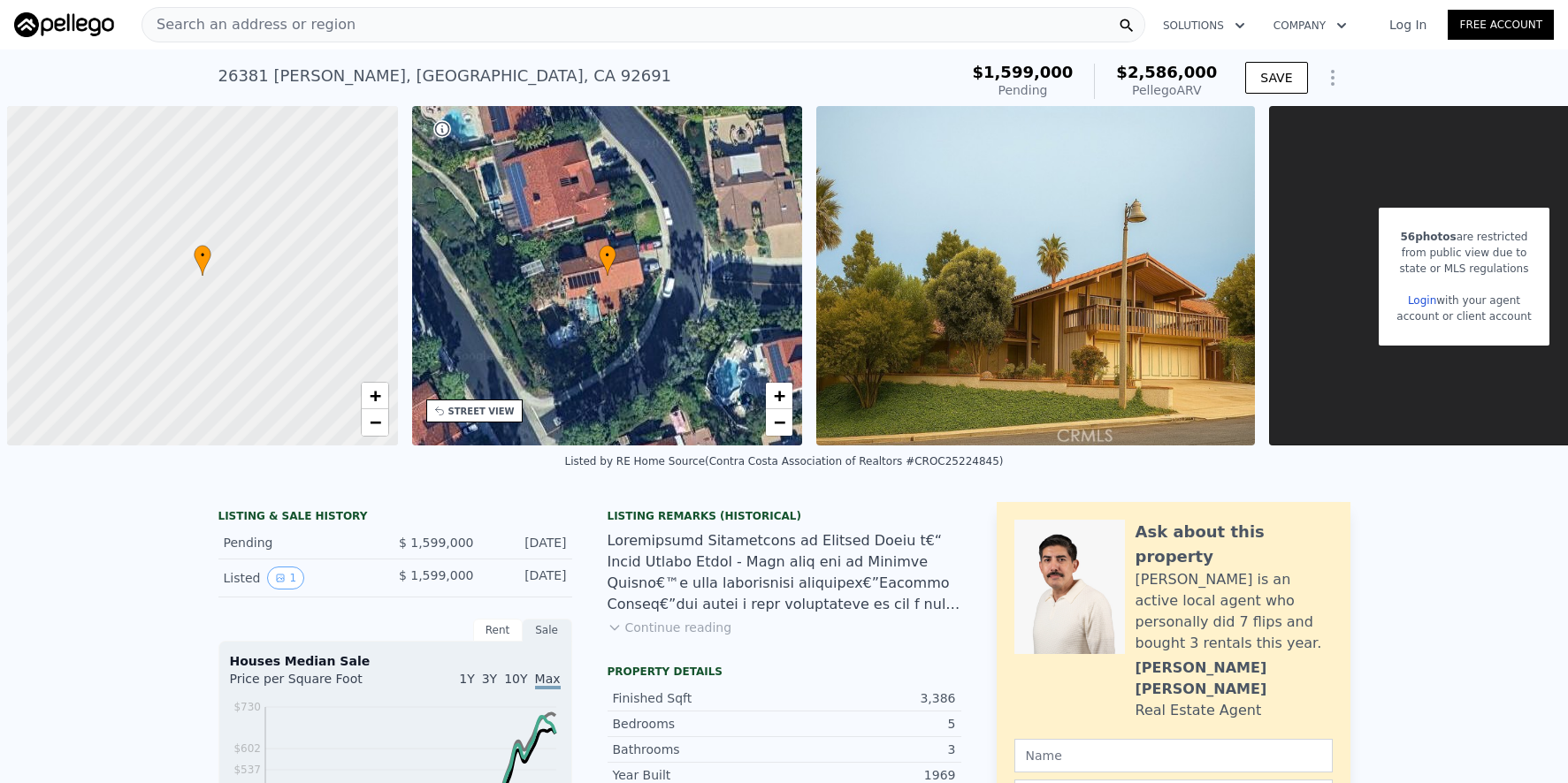
scroll to position [0, 1273]
